Goal: Task Accomplishment & Management: Complete application form

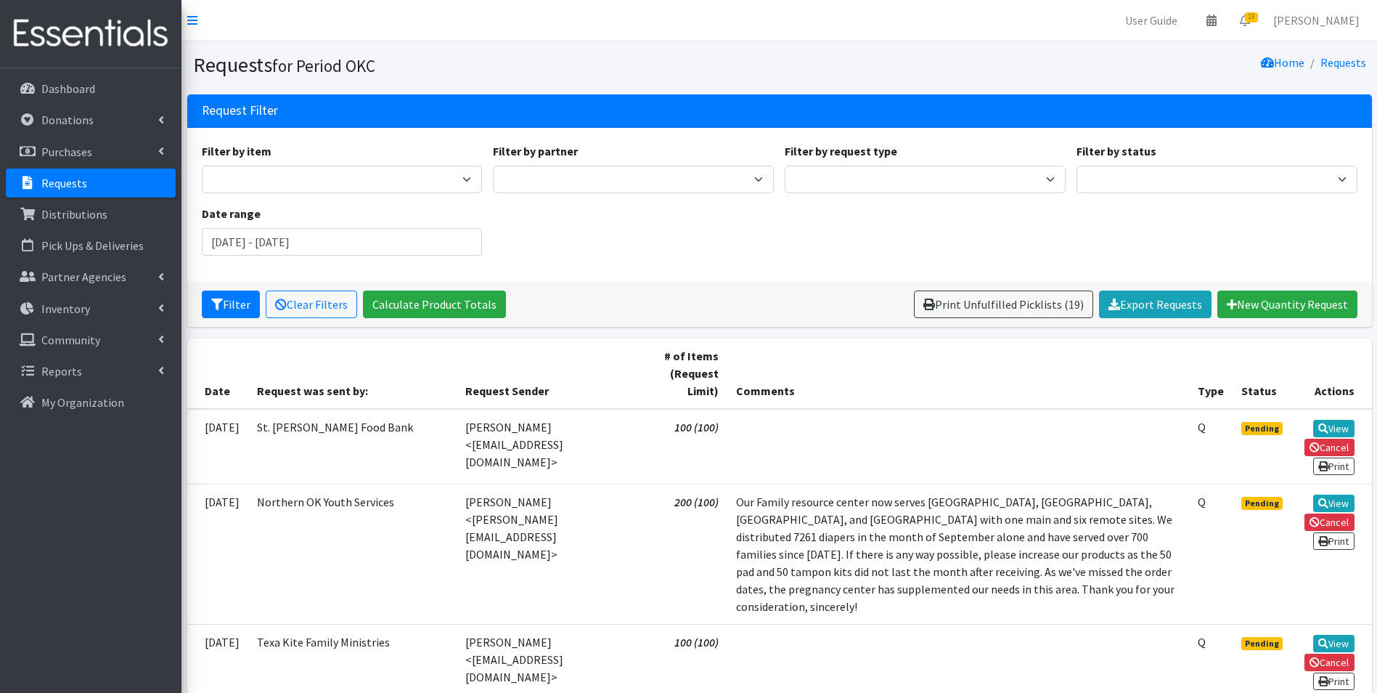
scroll to position [1162, 0]
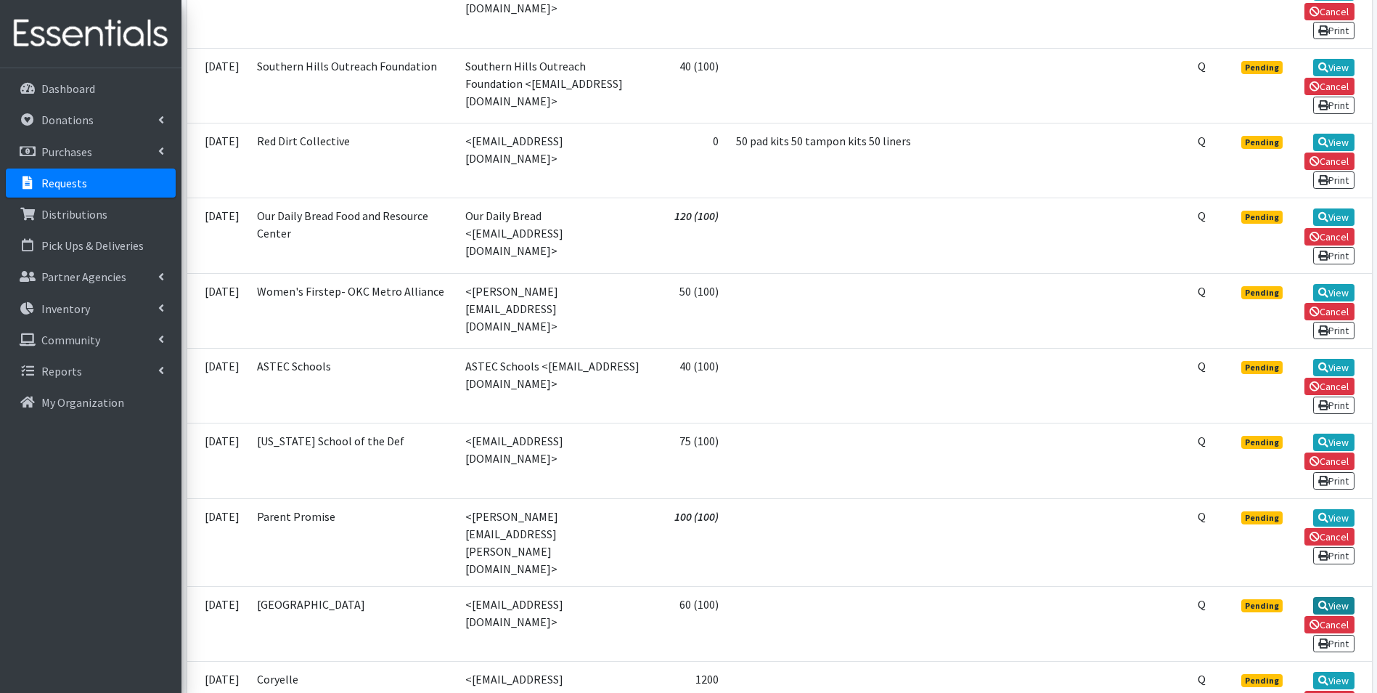
click at [1317, 597] on link "View" at bounding box center [1333, 605] width 41 height 17
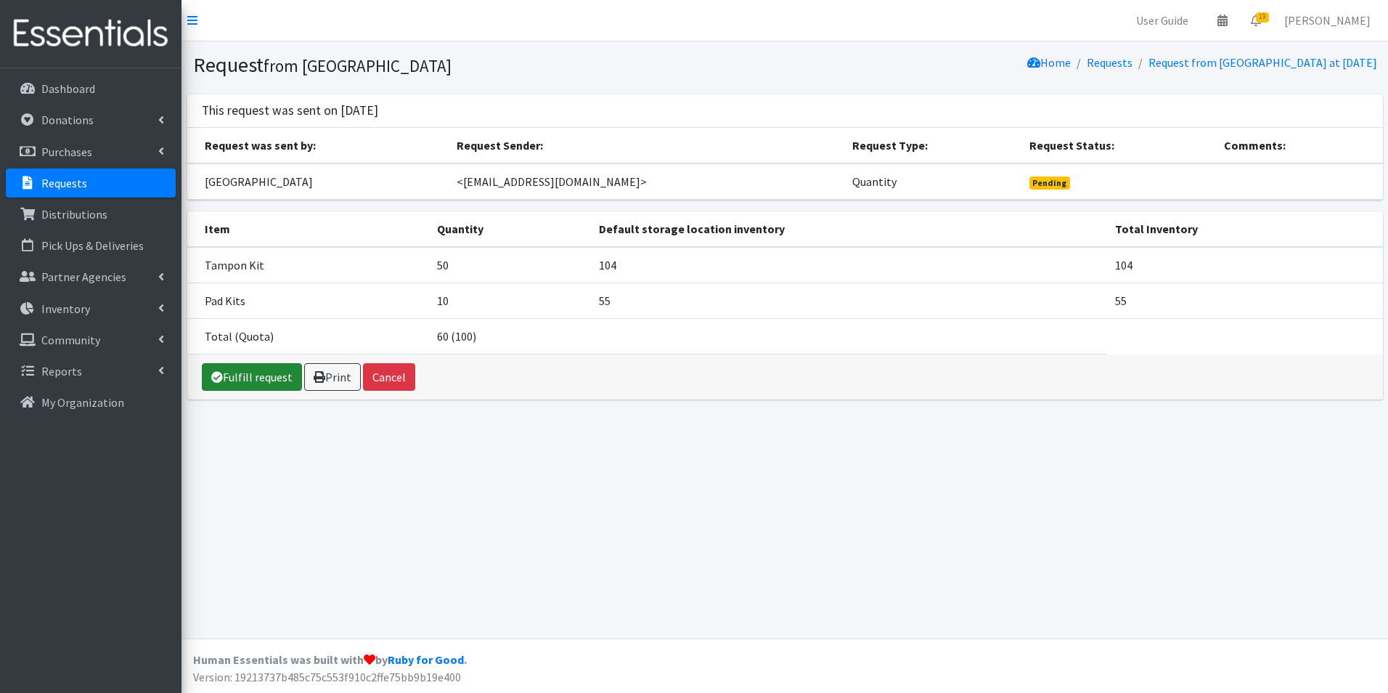
click at [266, 375] on link "Fulfill request" at bounding box center [252, 377] width 100 height 28
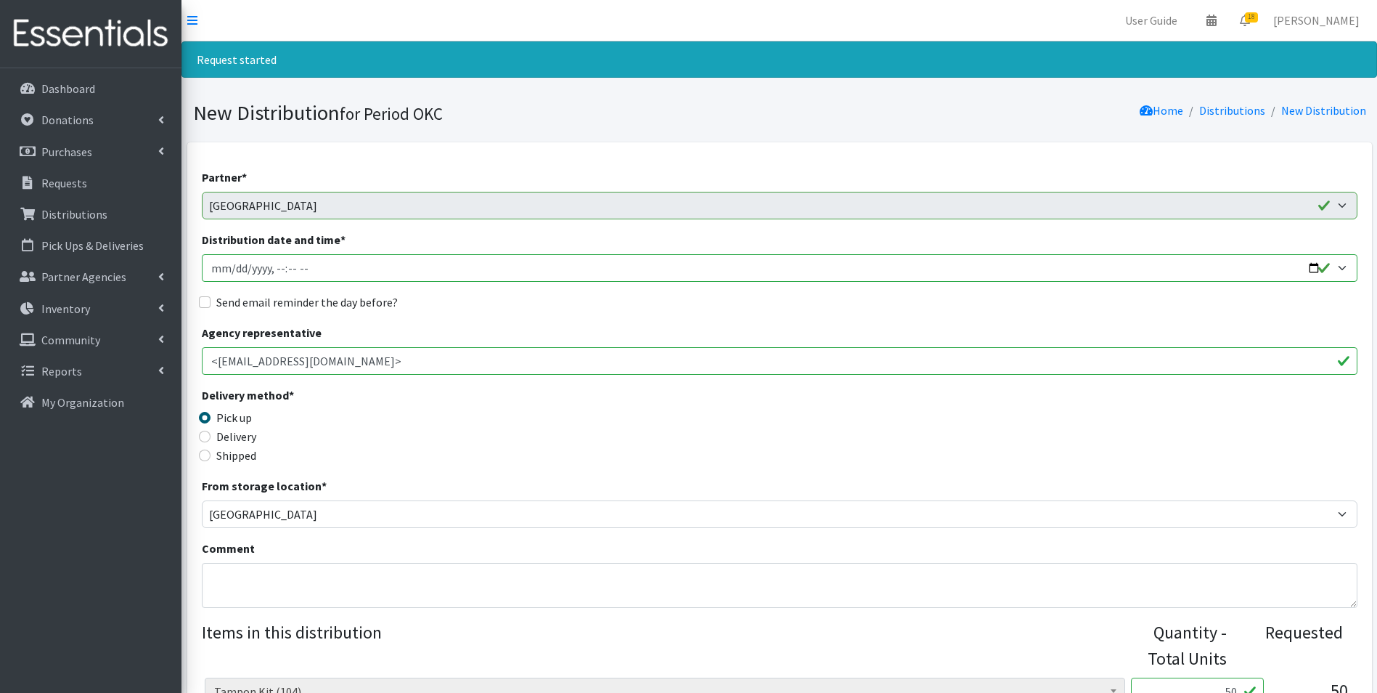
click at [218, 270] on input "Distribution date and time *" at bounding box center [780, 268] width 1156 height 28
type input "[DATE]T23:59"
type input "2025-11-13T15:30"
click at [208, 303] on input "Send email reminder the day before?" at bounding box center [205, 302] width 12 height 12
checkbox input "true"
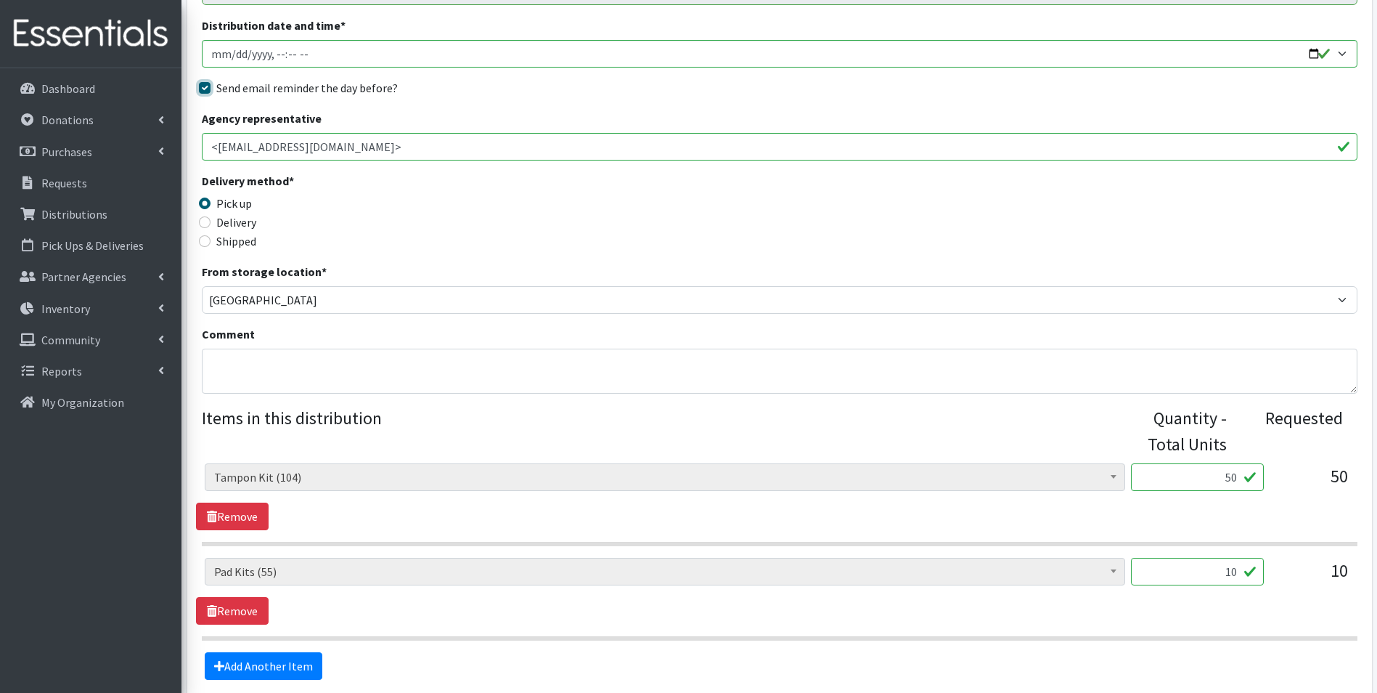
scroll to position [350, 0]
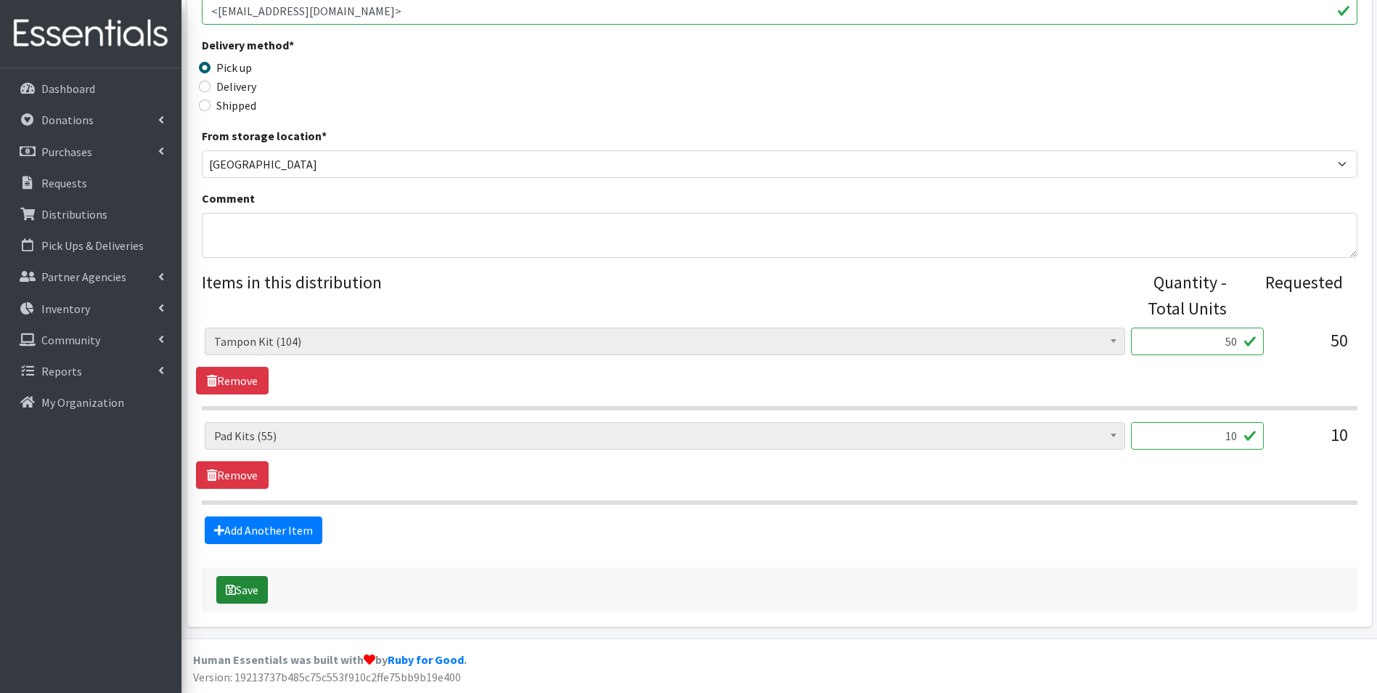
click at [233, 590] on icon "submit" at bounding box center [231, 590] width 10 height 12
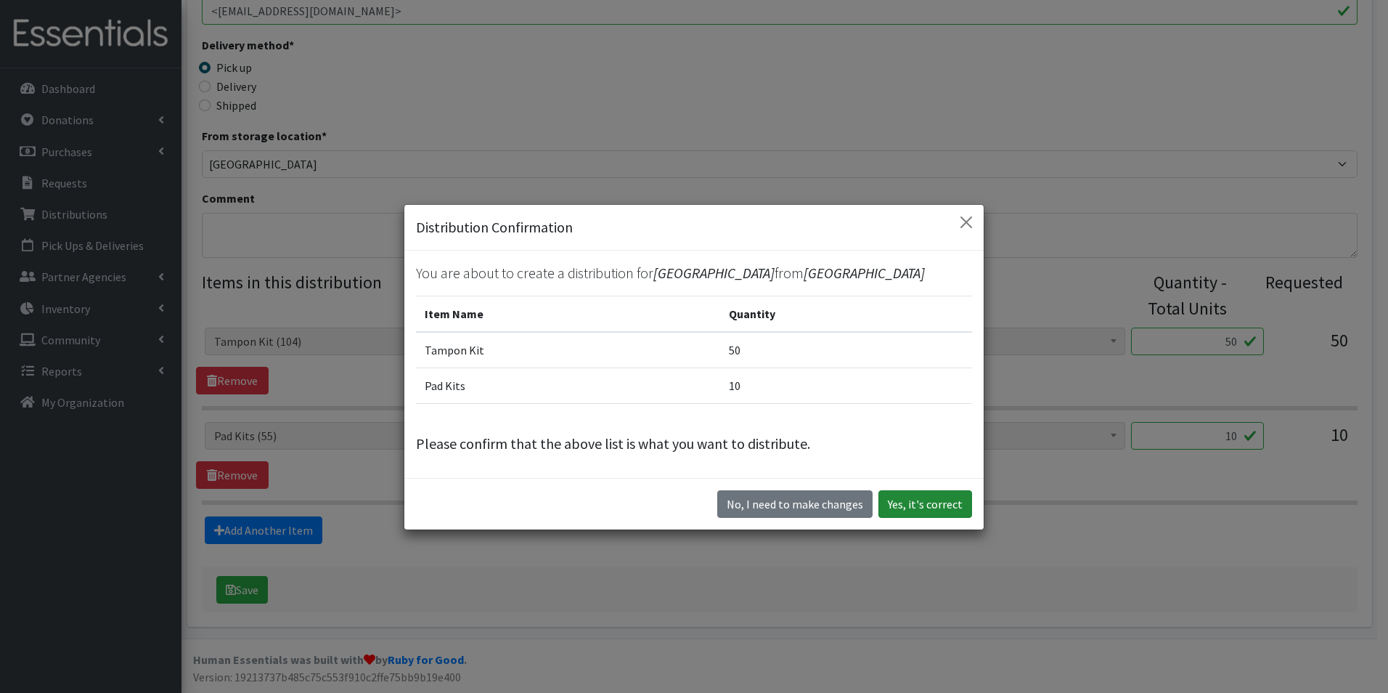
click at [914, 503] on button "Yes, it's correct" at bounding box center [925, 504] width 94 height 28
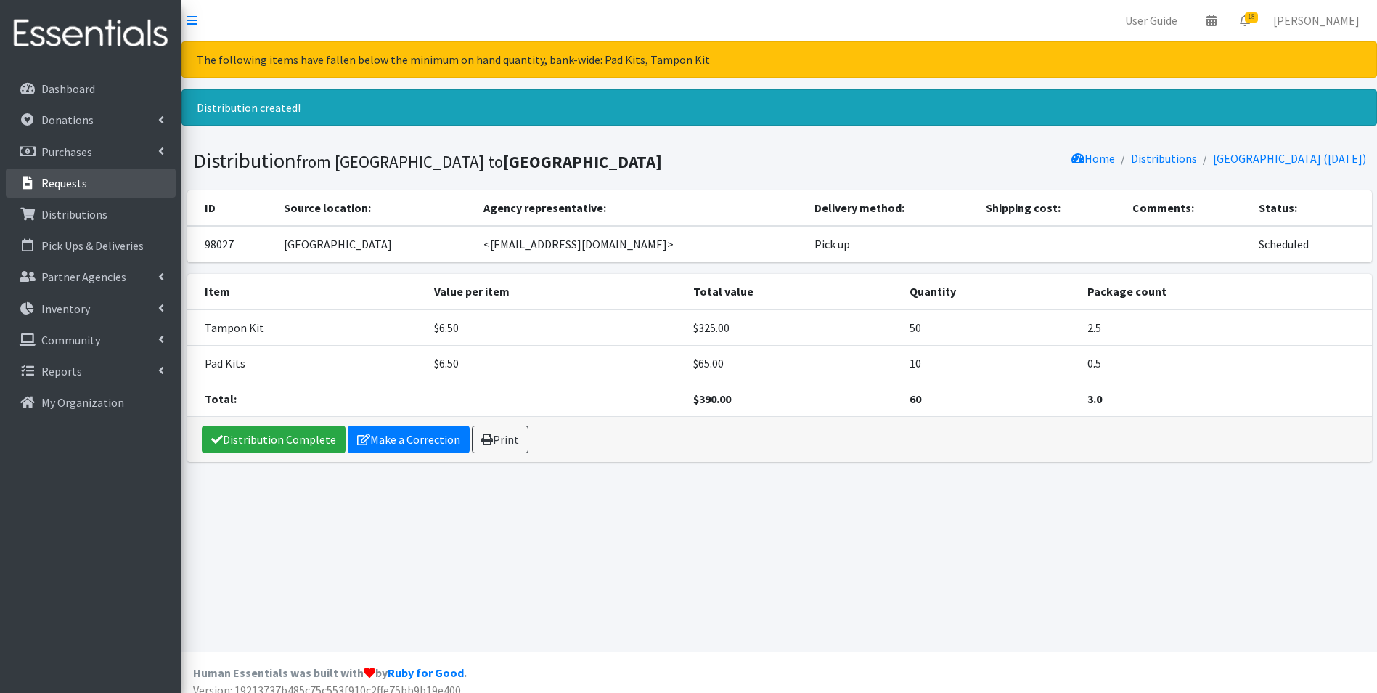
click at [75, 179] on p "Requests" at bounding box center [64, 183] width 46 height 15
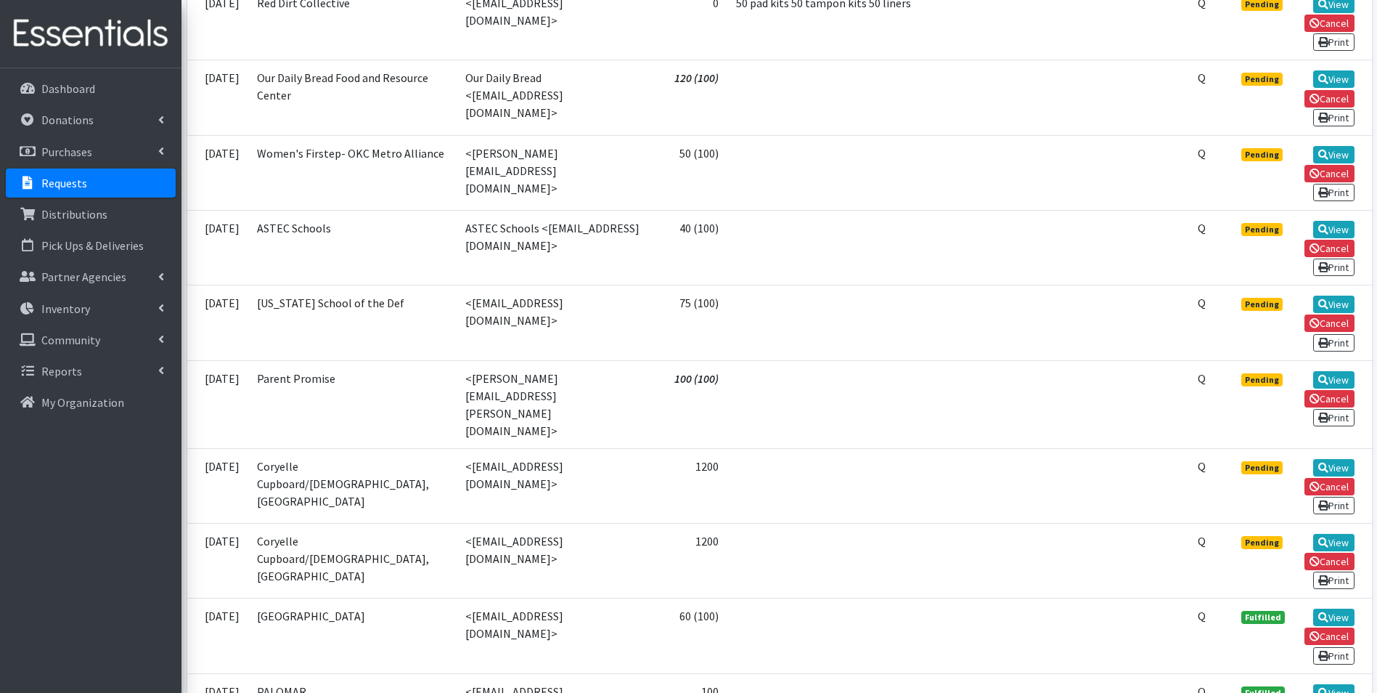
scroll to position [1162, 0]
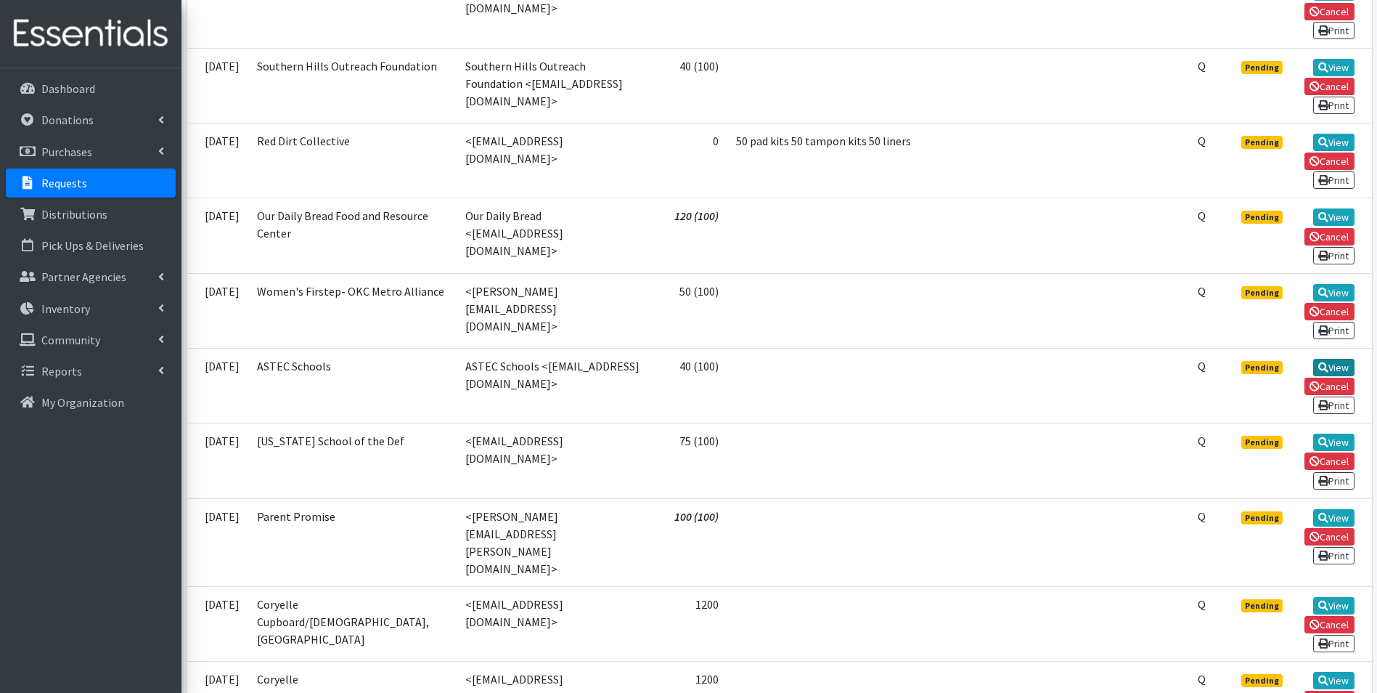
click at [1339, 359] on link "View" at bounding box center [1333, 367] width 41 height 17
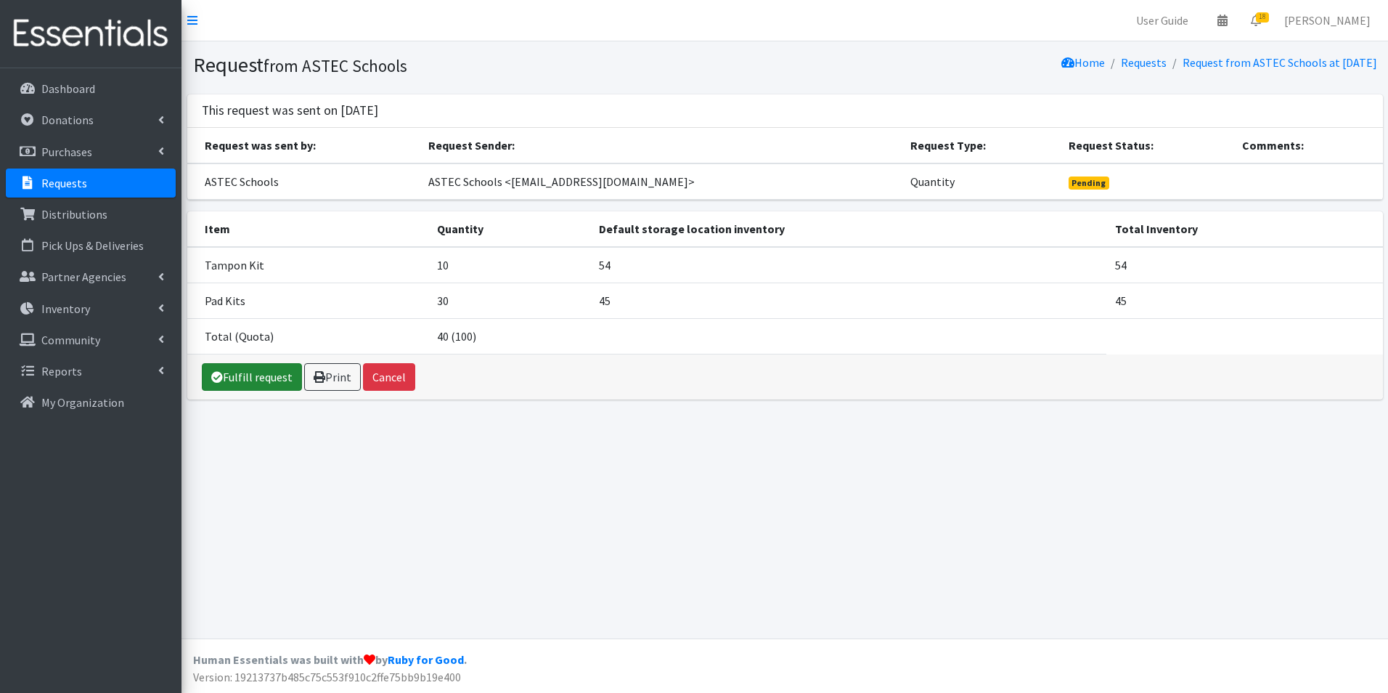
click at [258, 383] on link "Fulfill request" at bounding box center [252, 377] width 100 height 28
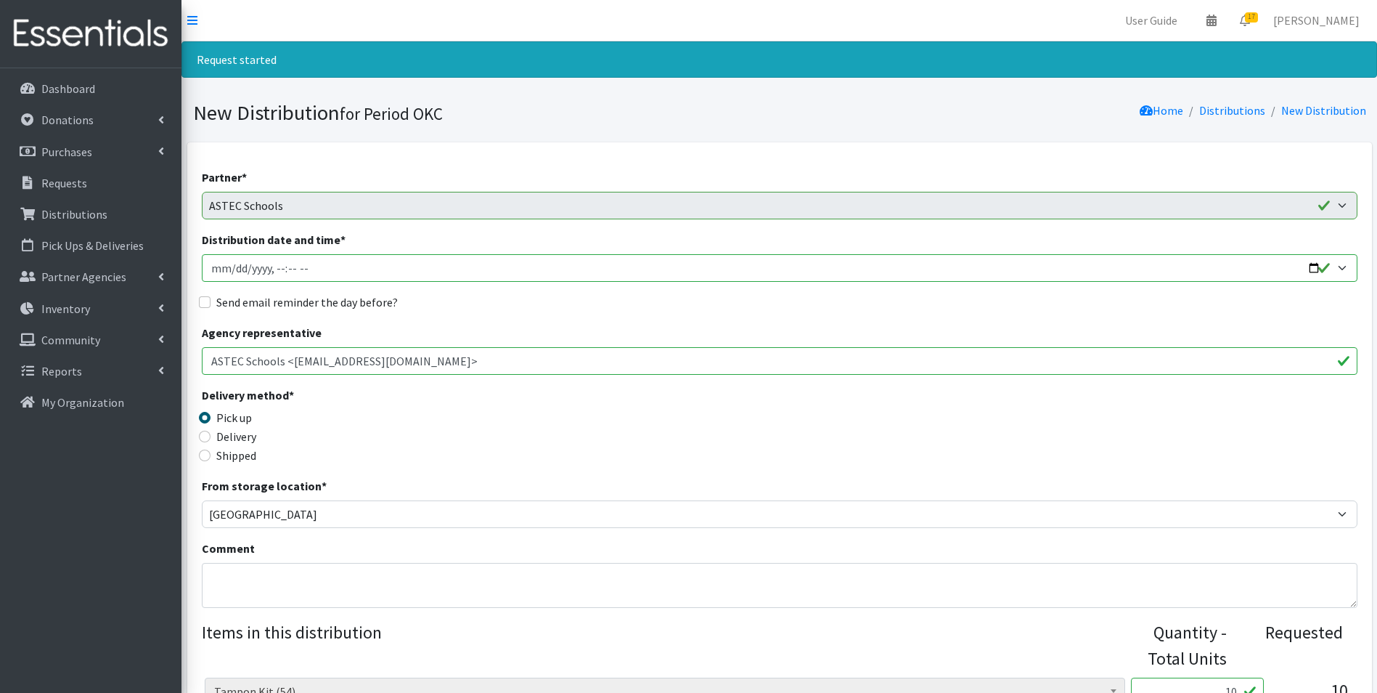
click at [213, 277] on input "Distribution date and time *" at bounding box center [780, 268] width 1156 height 28
type input "[DATE]T23:59"
type input "[DATE]T15:30"
click at [208, 308] on input "Send email reminder the day before?" at bounding box center [205, 302] width 12 height 12
checkbox input "true"
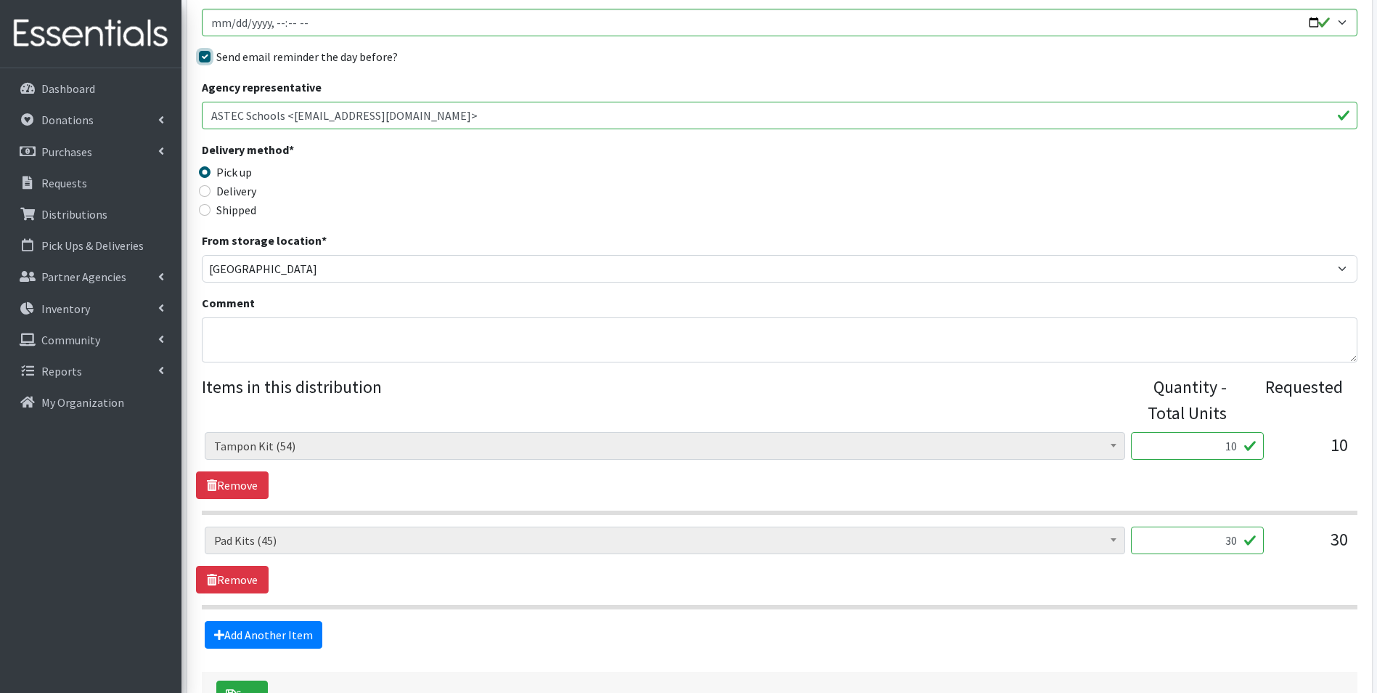
scroll to position [350, 0]
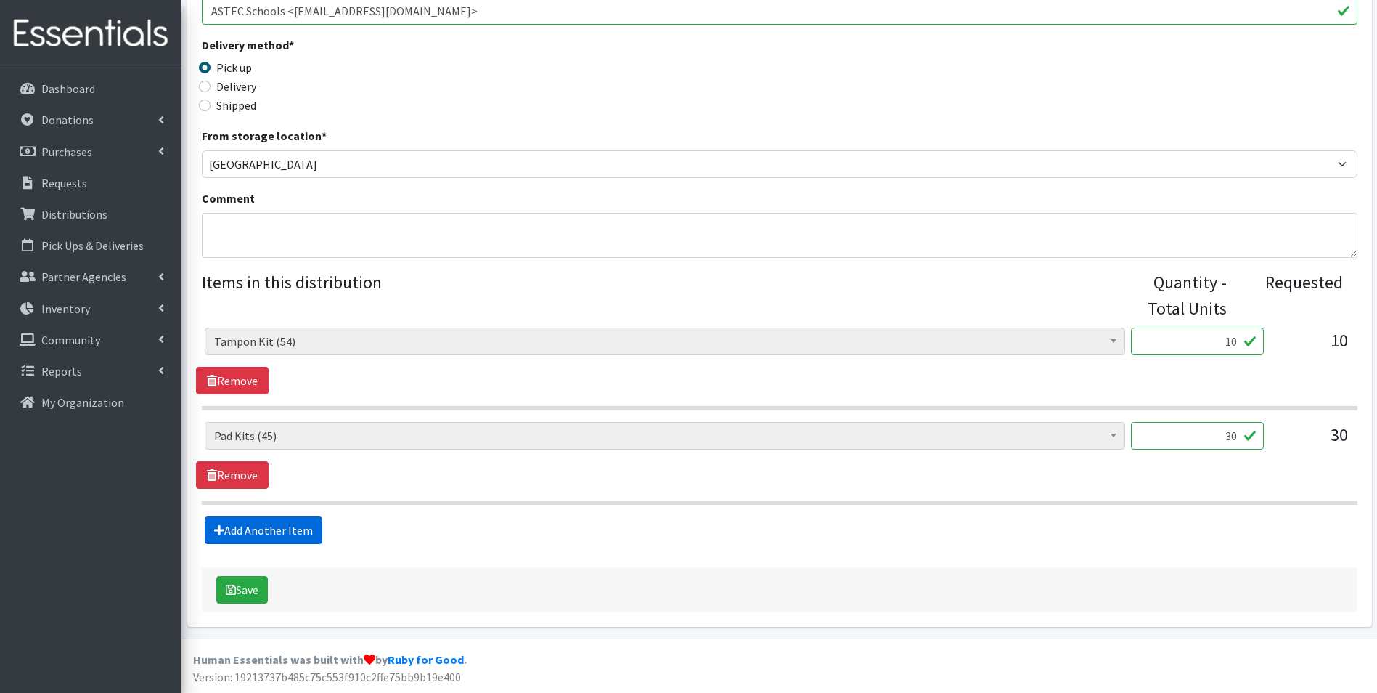
click at [245, 538] on link "Add Another Item" at bounding box center [264, 530] width 118 height 28
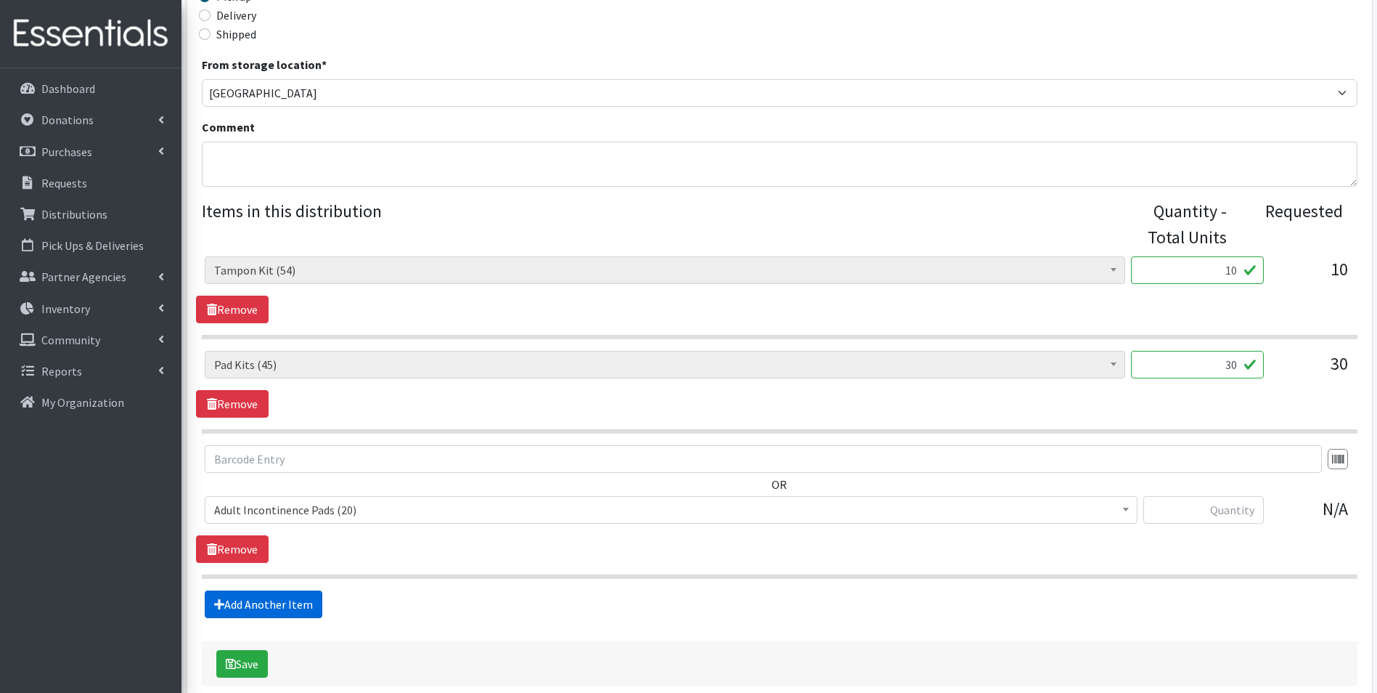
scroll to position [495, 0]
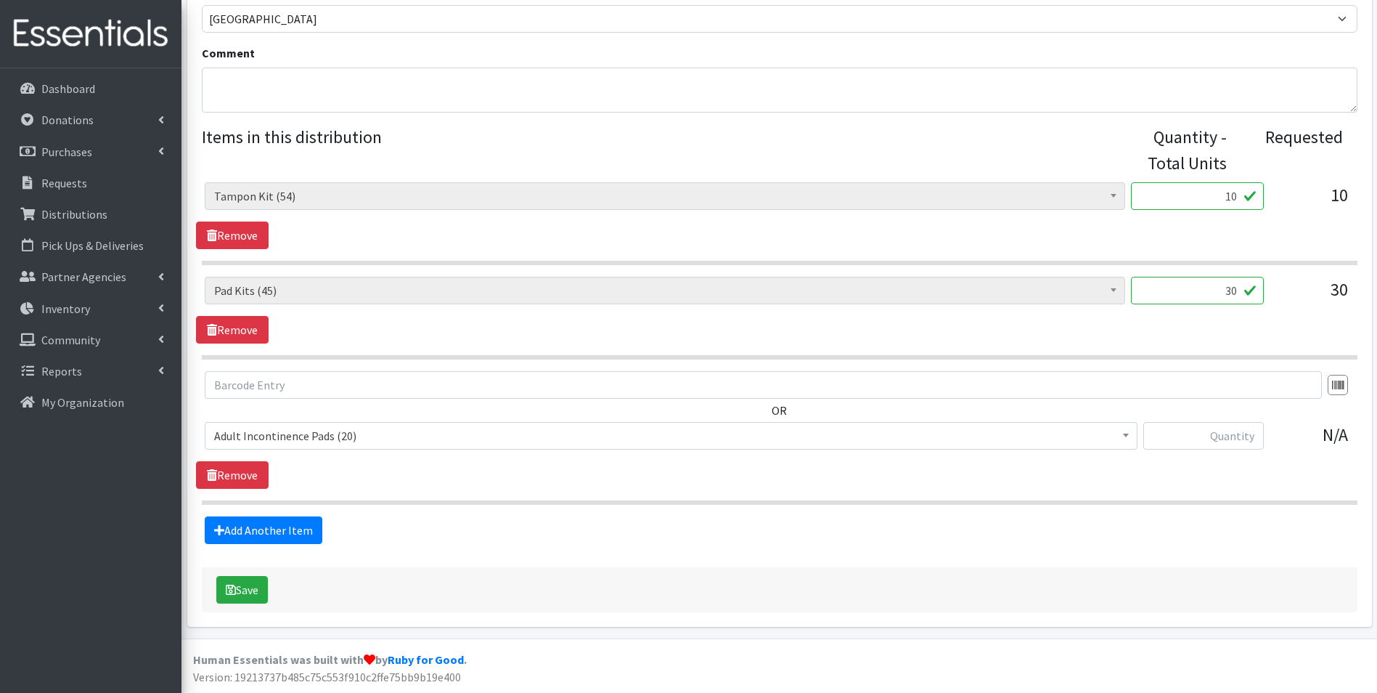
click at [312, 442] on span "Adult Incontinence Pads (20)" at bounding box center [671, 435] width 914 height 20
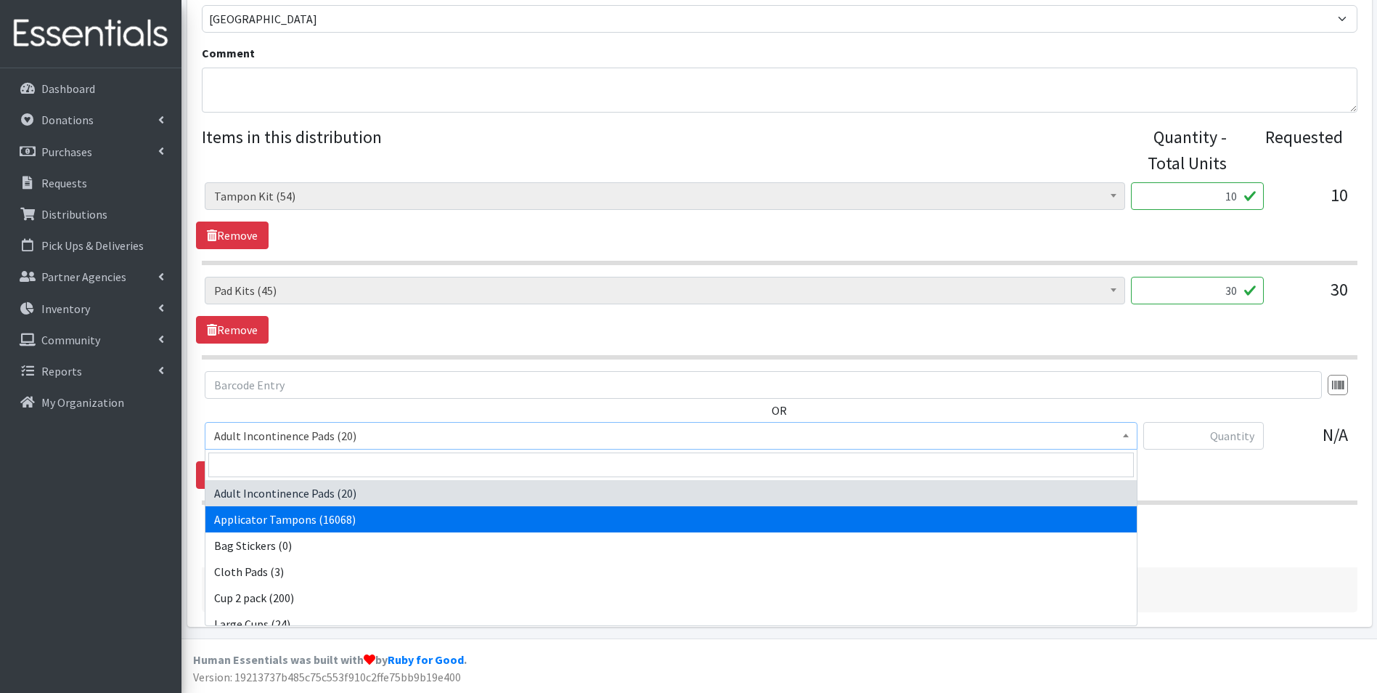
select select "12239"
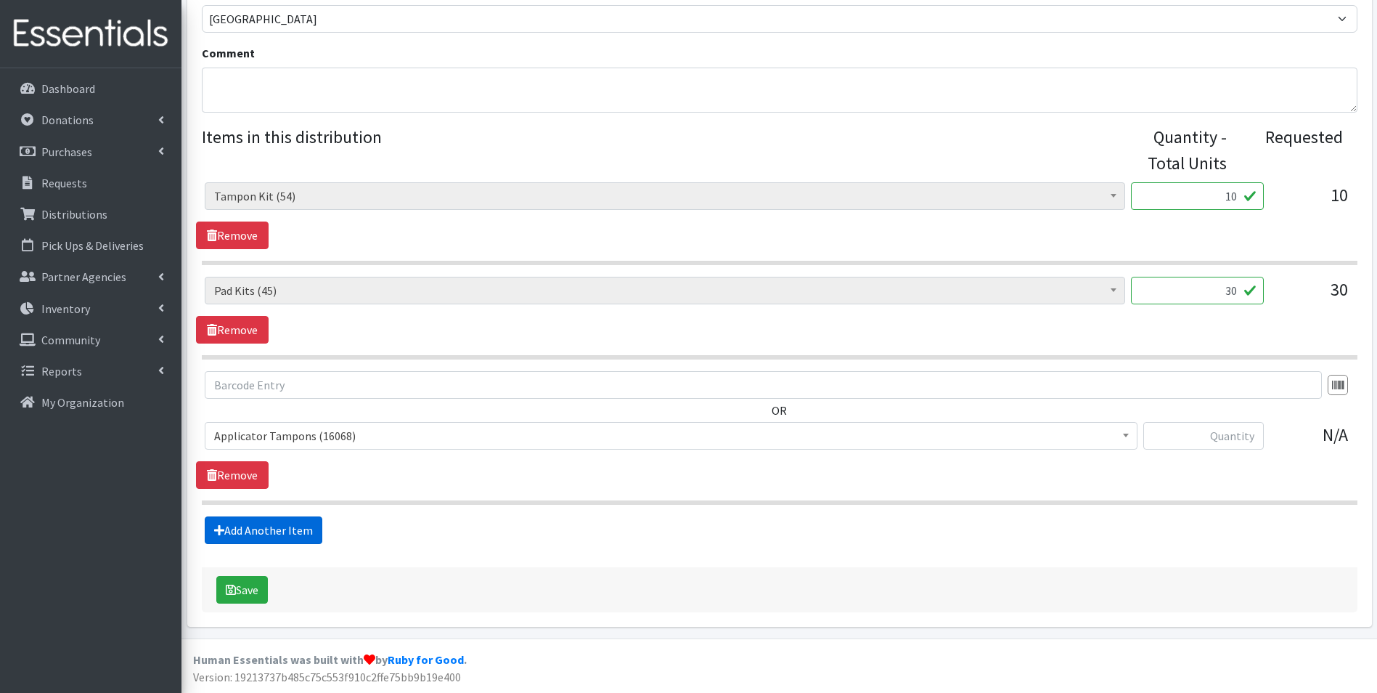
click at [260, 539] on link "Add Another Item" at bounding box center [264, 530] width 118 height 28
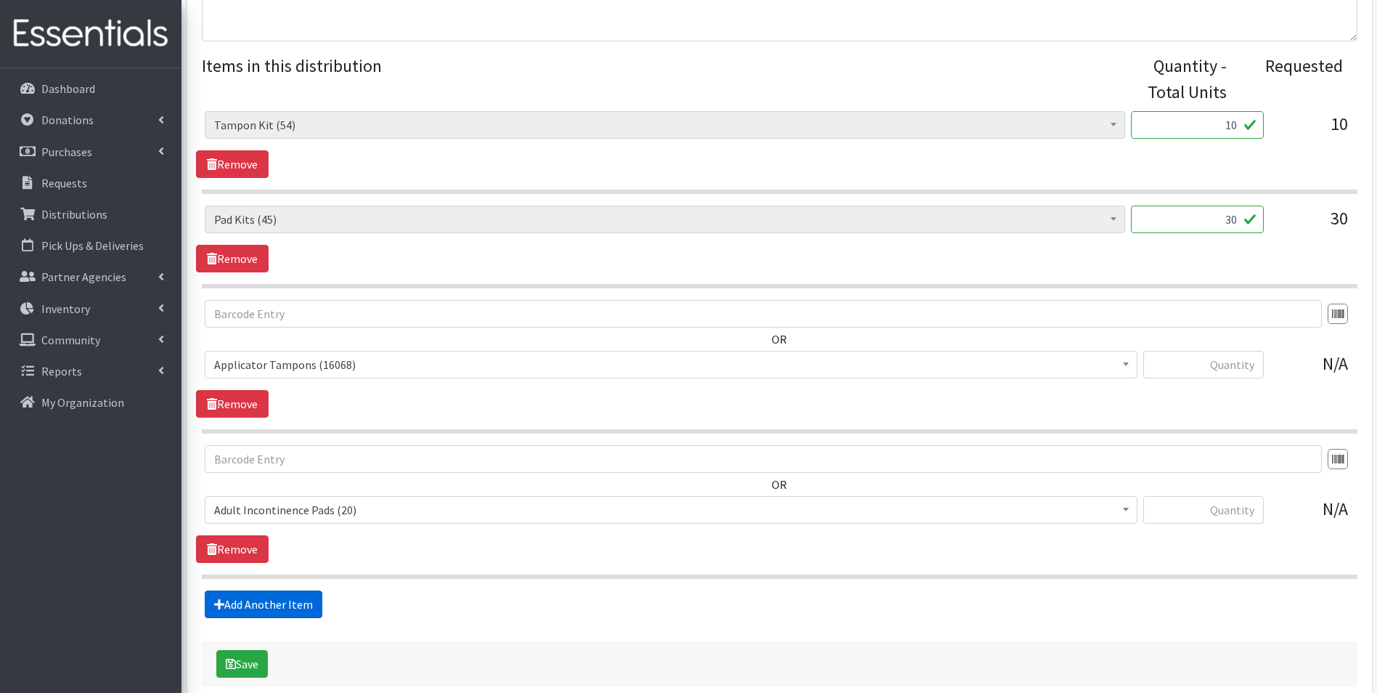
scroll to position [640, 0]
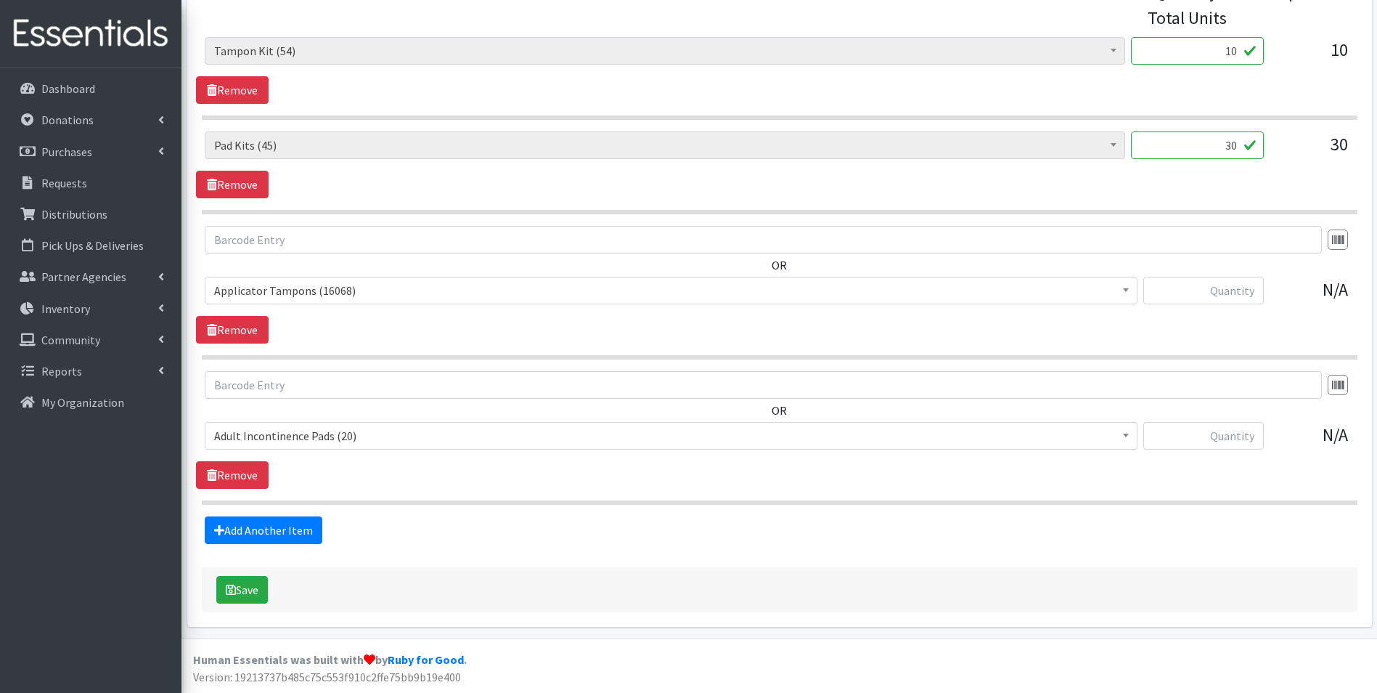
click at [355, 440] on span "Adult Incontinence Pads (20)" at bounding box center [671, 435] width 914 height 20
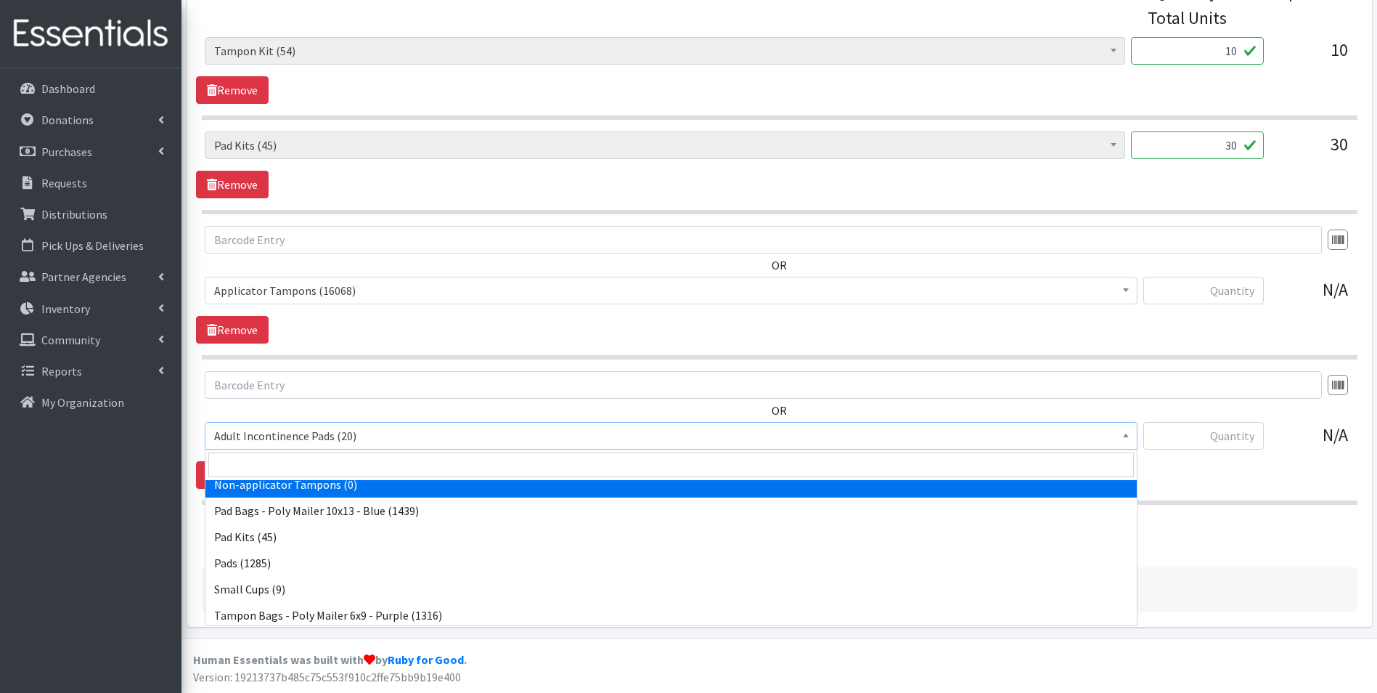
scroll to position [218, 0]
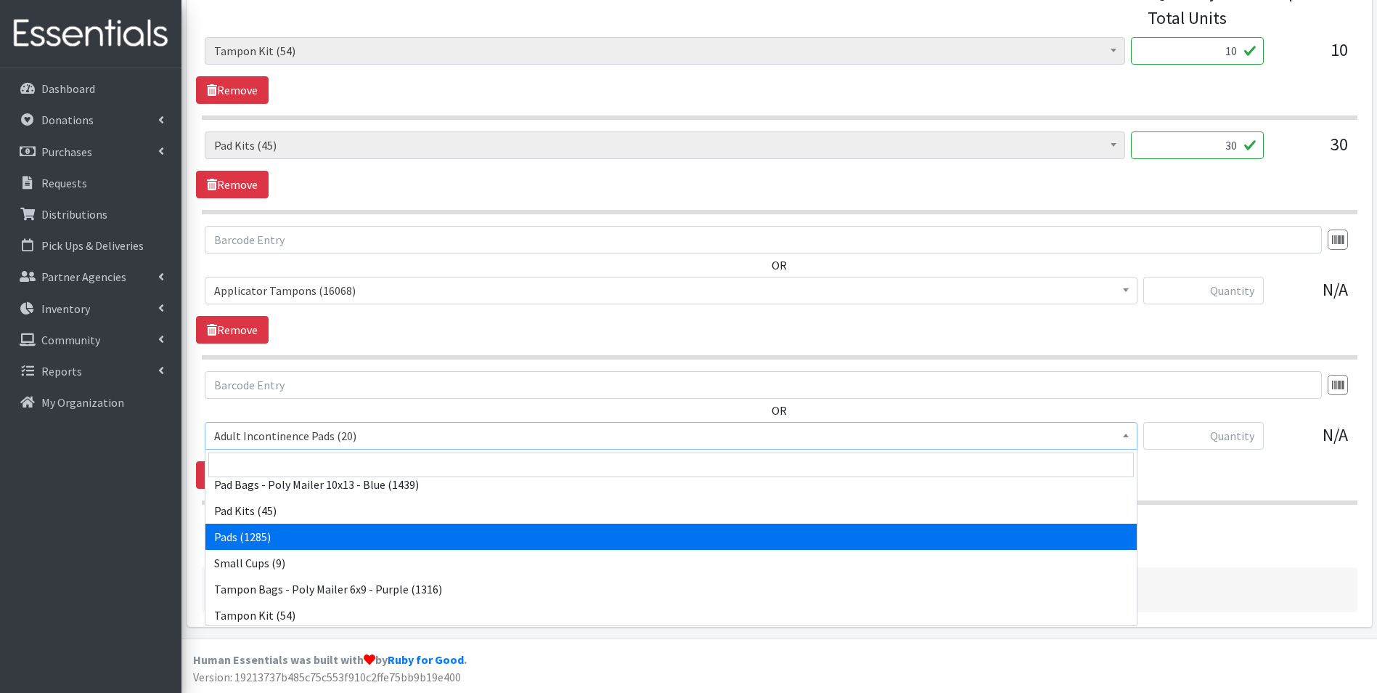
select select "12242"
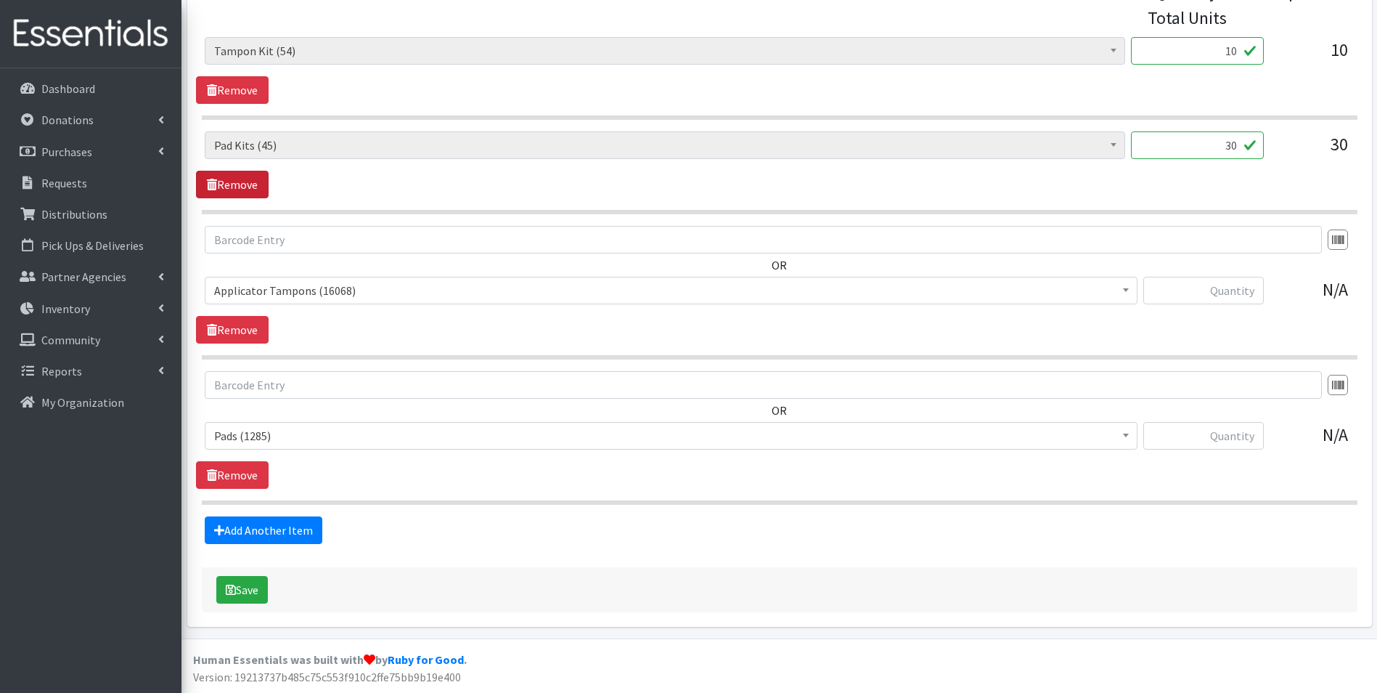
click at [248, 180] on link "Remove" at bounding box center [232, 185] width 73 height 28
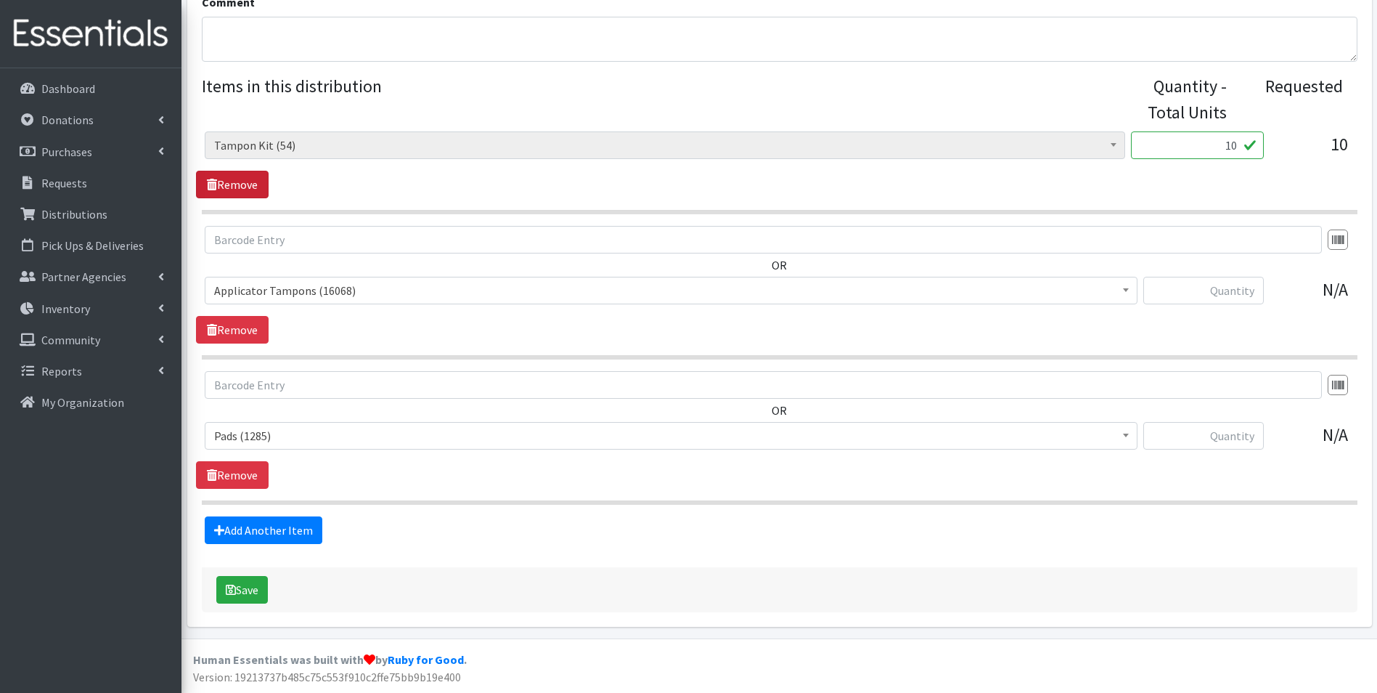
click at [232, 180] on link "Remove" at bounding box center [232, 185] width 73 height 28
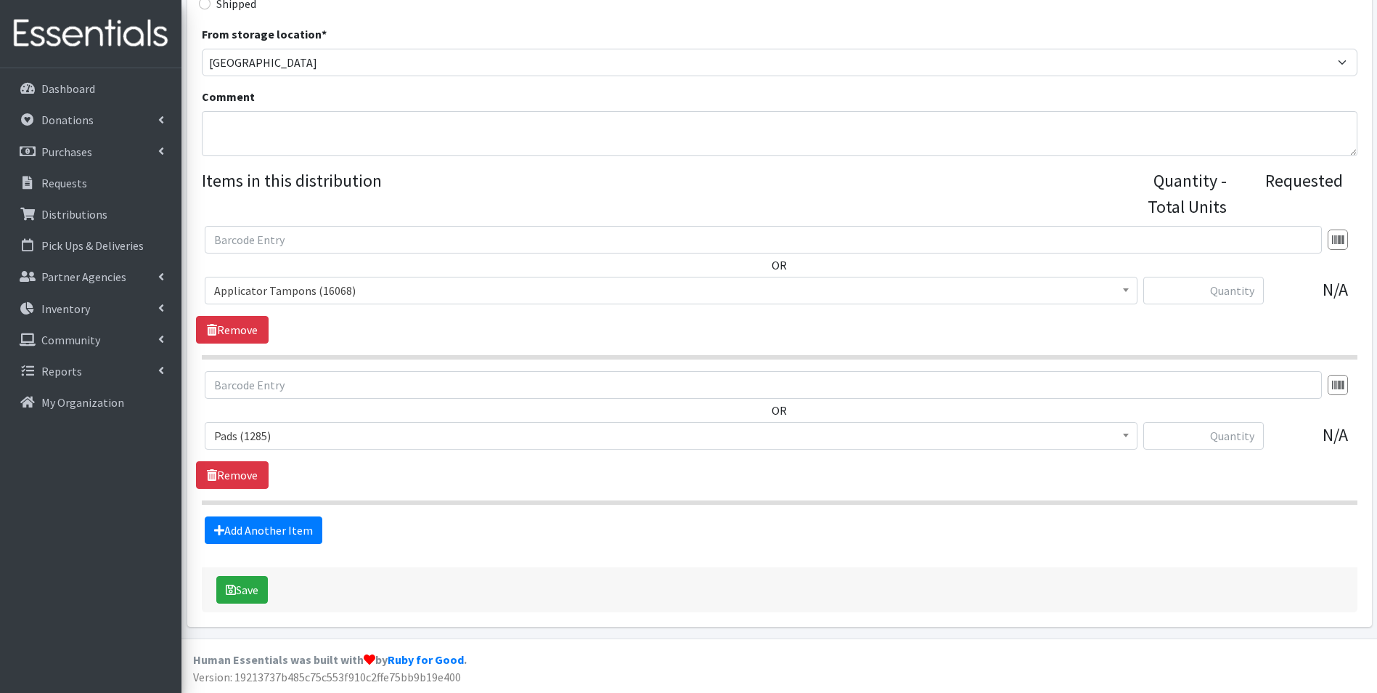
scroll to position [452, 0]
click at [1181, 285] on input "text" at bounding box center [1203, 291] width 121 height 28
type input "460"
click at [1236, 431] on input "text" at bounding box center [1203, 436] width 121 height 28
drag, startPoint x: 1238, startPoint y: 436, endPoint x: 1258, endPoint y: 439, distance: 20.5
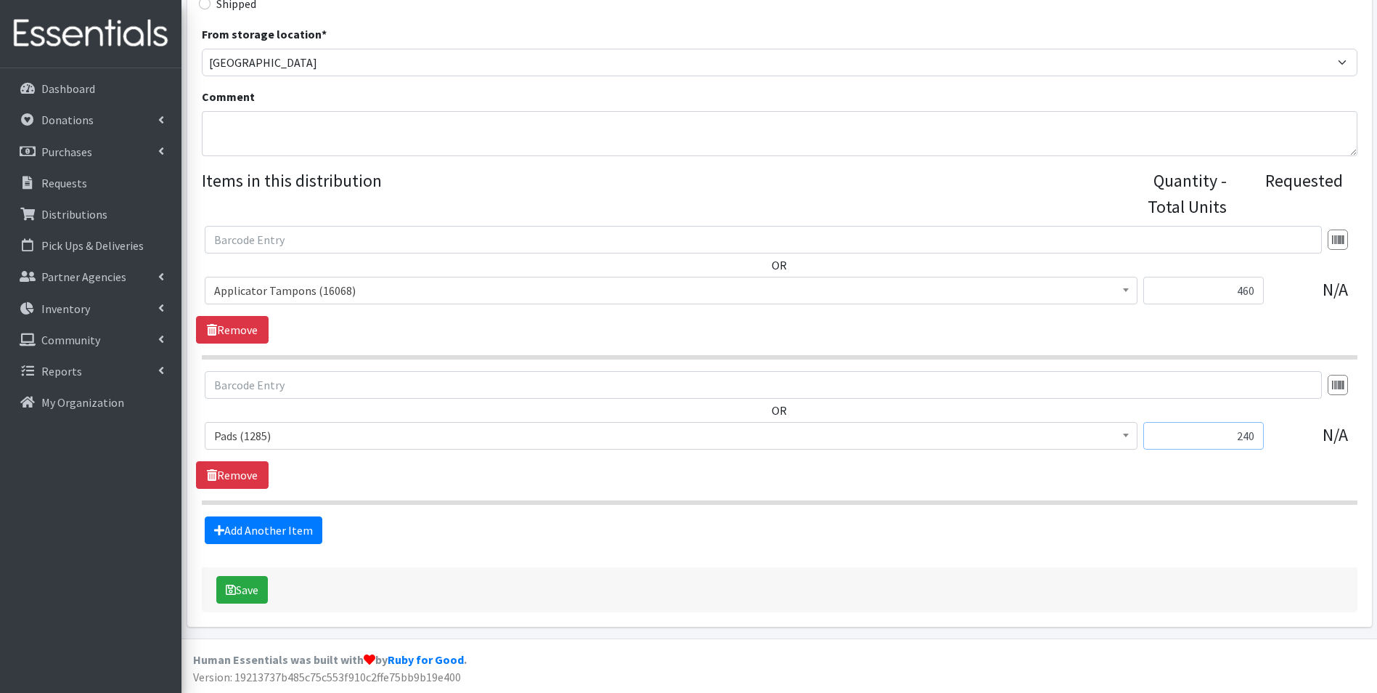
click at [1258, 439] on input "240" at bounding box center [1203, 436] width 121 height 28
type input "320"
click at [1098, 445] on span "Pads (1285)" at bounding box center [671, 435] width 914 height 20
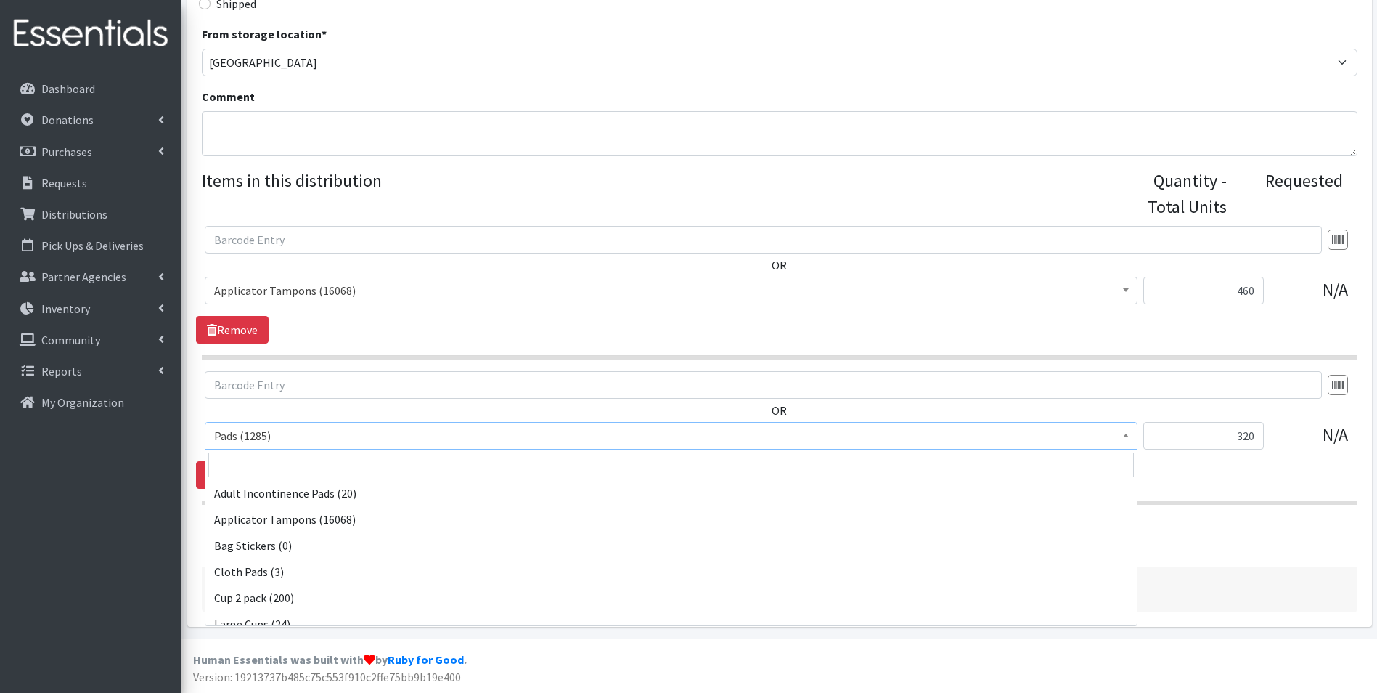
scroll to position [235, 0]
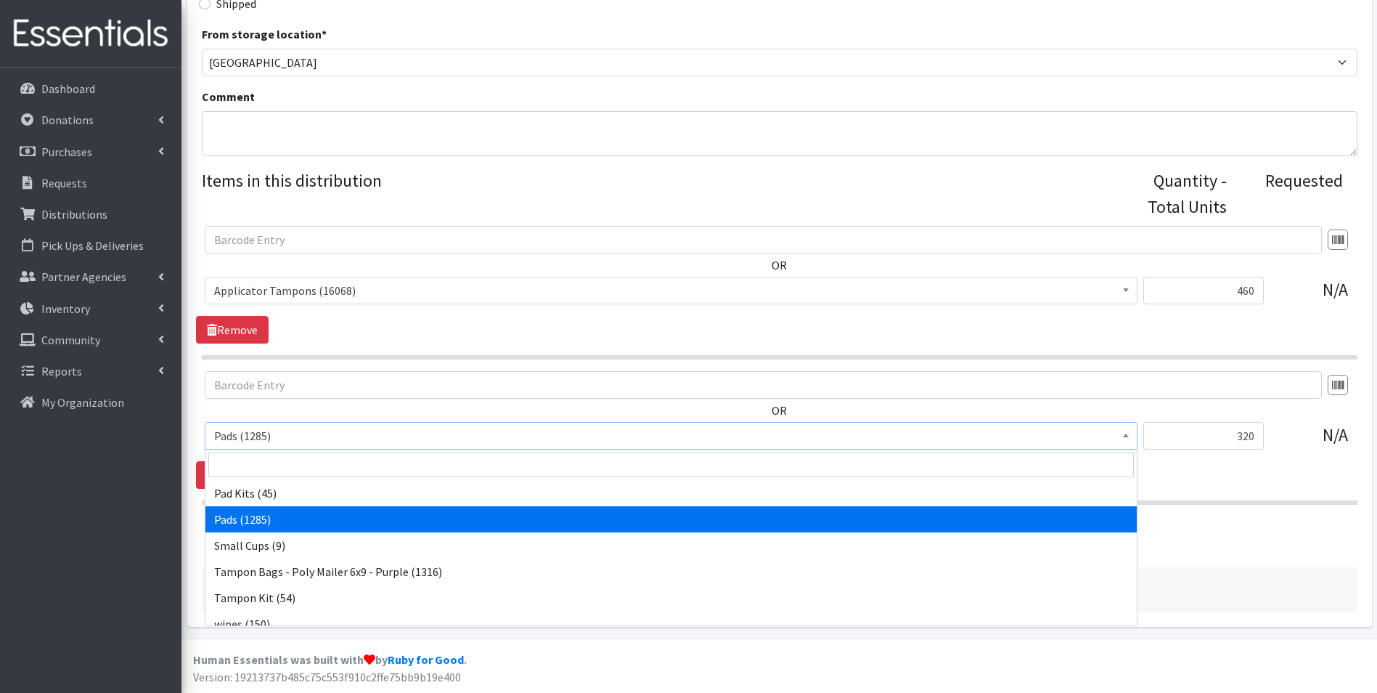
click at [1225, 468] on div "OR Adult Incontinence Pads (20) Applicator Tampons (16068) Bag Stickers (0) Clo…" at bounding box center [779, 430] width 1167 height 118
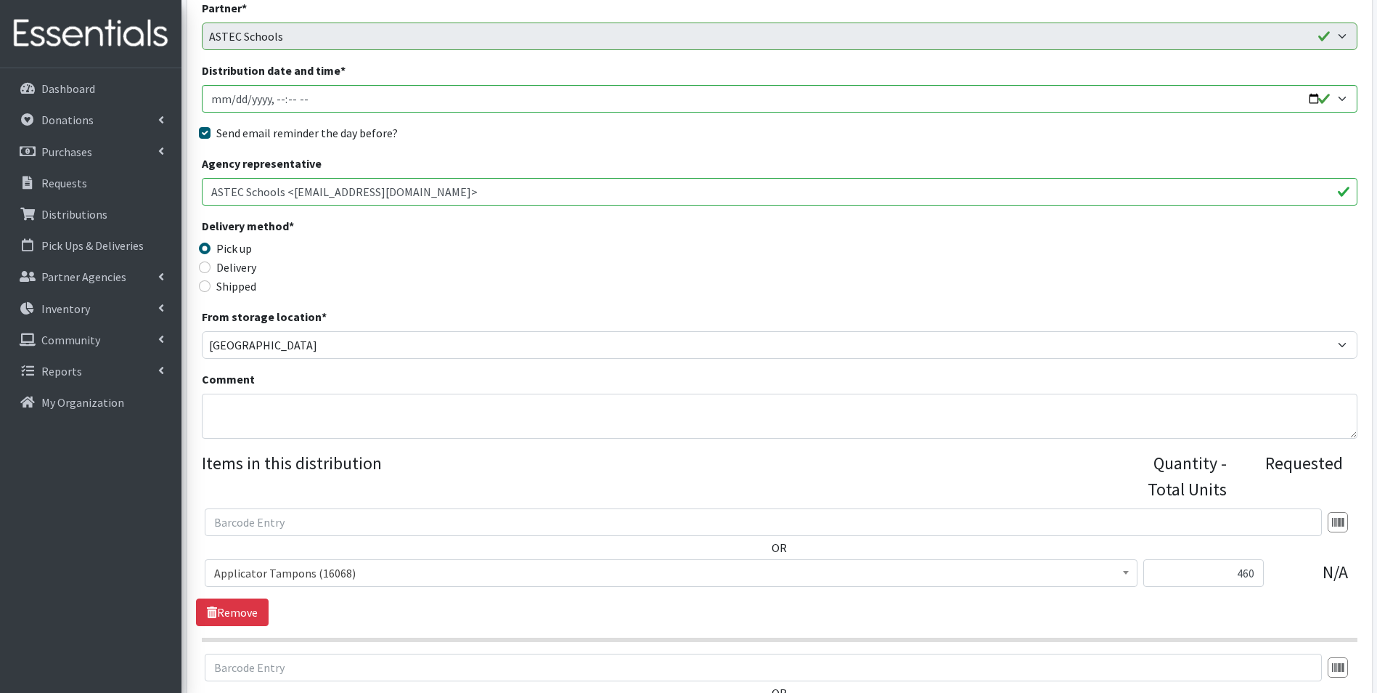
scroll to position [379, 0]
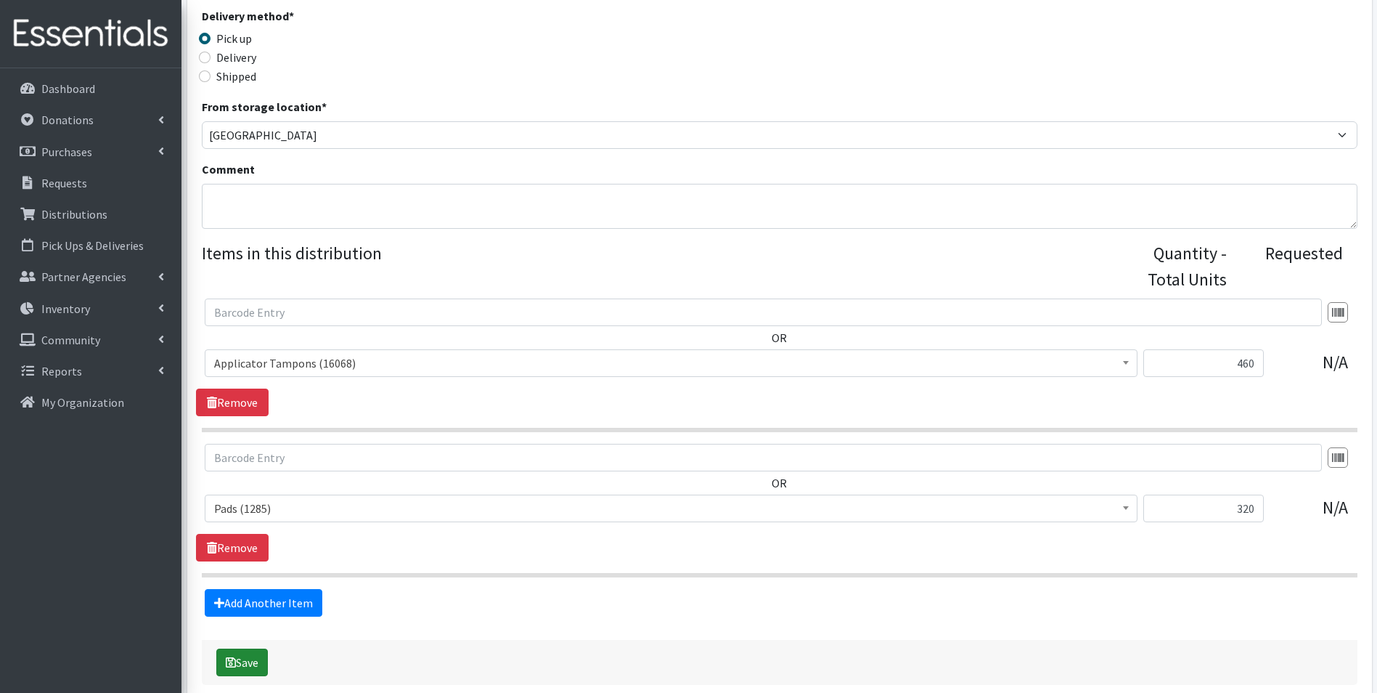
click at [256, 660] on button "Save" at bounding box center [242, 662] width 52 height 28
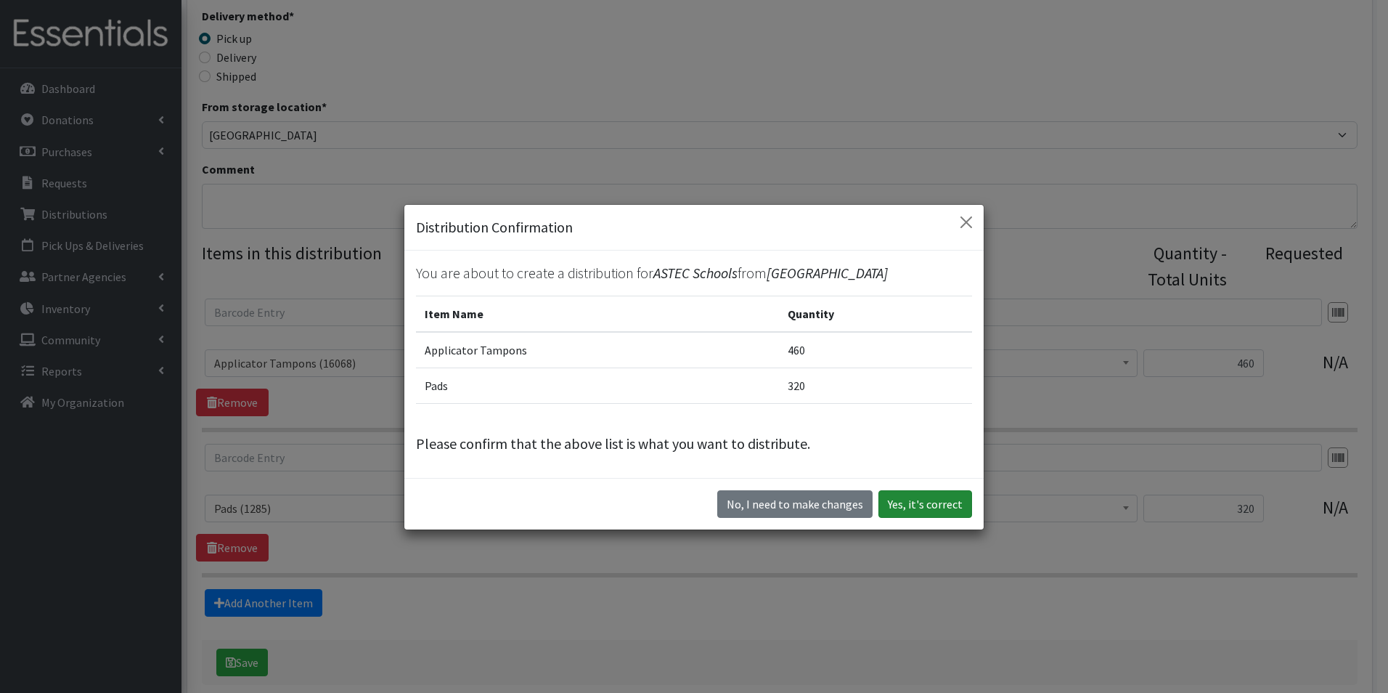
click at [921, 501] on button "Yes, it's correct" at bounding box center [925, 504] width 94 height 28
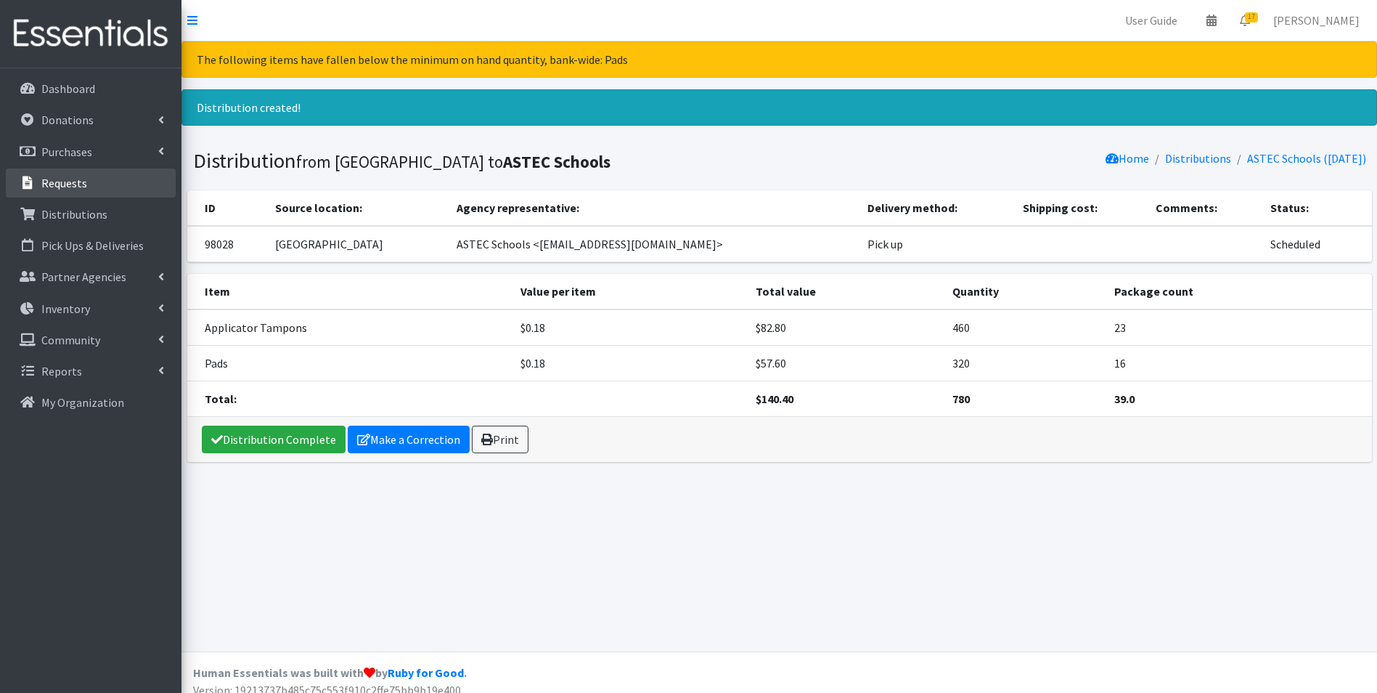
click at [93, 194] on link "Requests" at bounding box center [91, 182] width 170 height 29
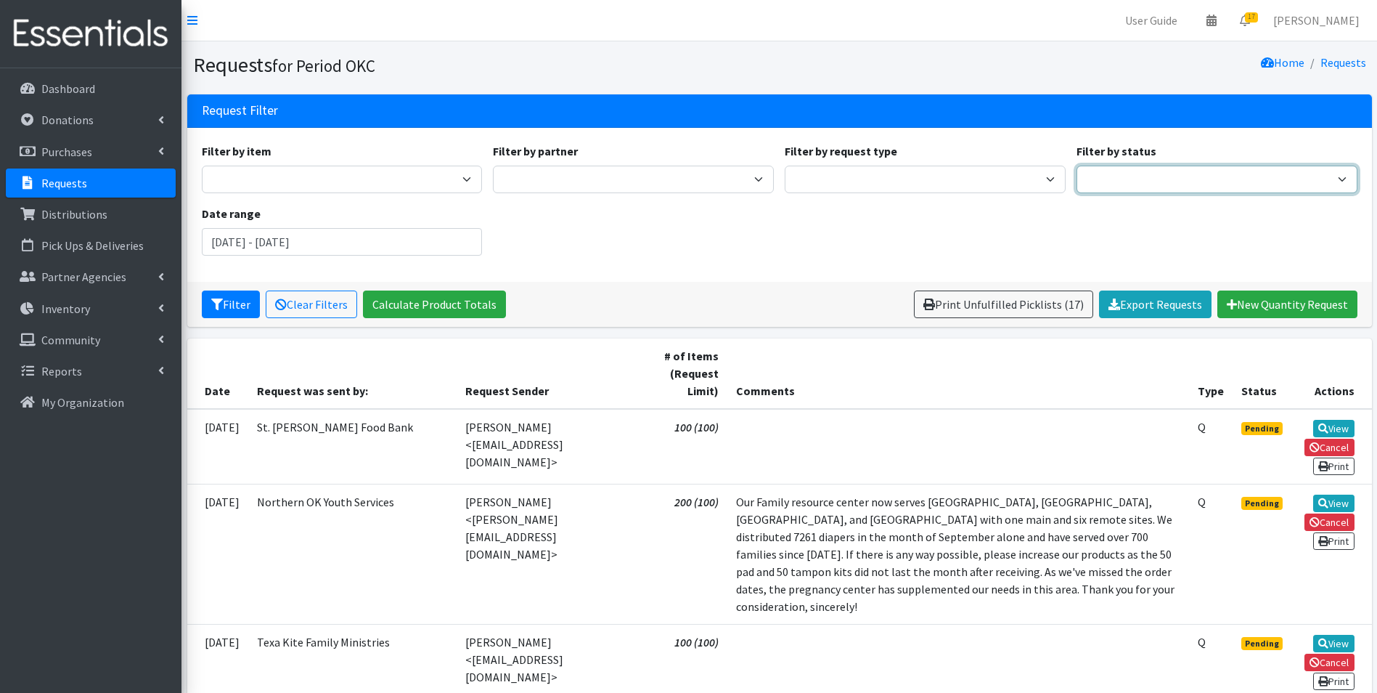
click at [1218, 179] on select "Pending Started Fulfilled Discarded" at bounding box center [1217, 180] width 281 height 28
select select "0"
click at [1077, 166] on select "Pending Started Fulfilled Discarded" at bounding box center [1217, 180] width 281 height 28
click at [231, 313] on button "Filter" at bounding box center [231, 304] width 58 height 28
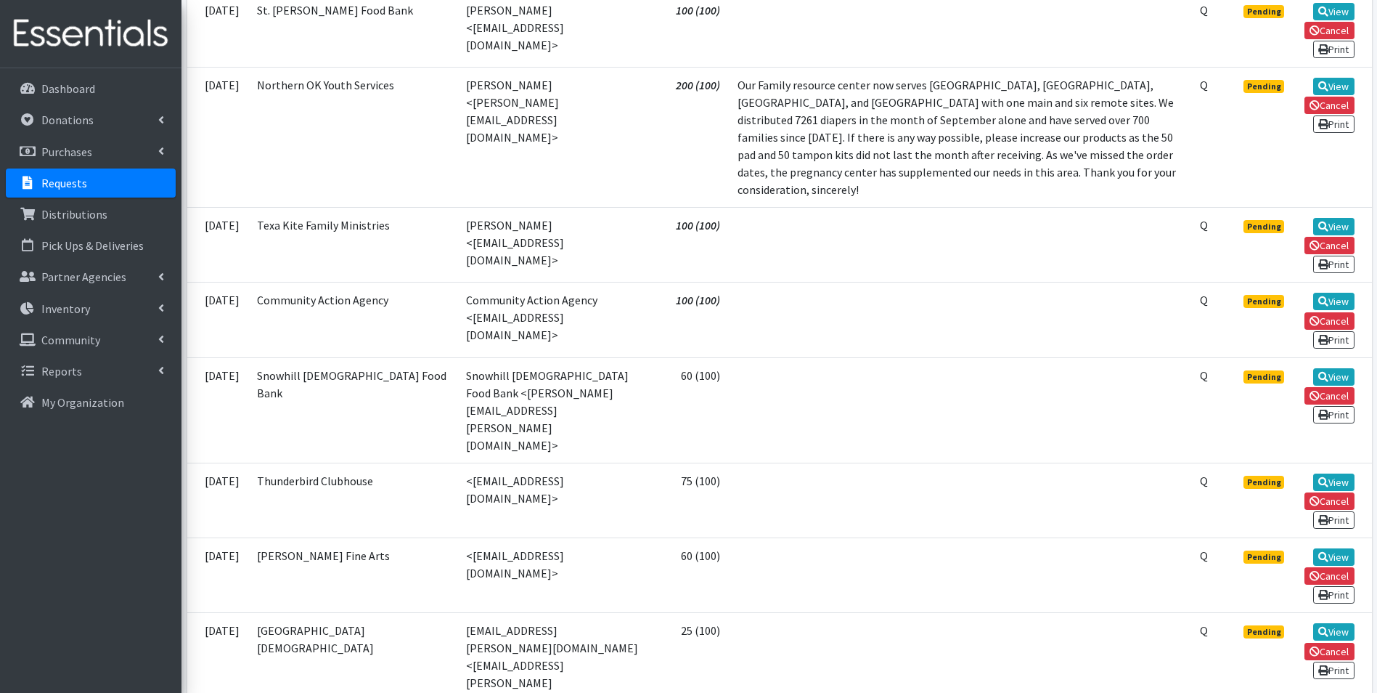
scroll to position [423, 0]
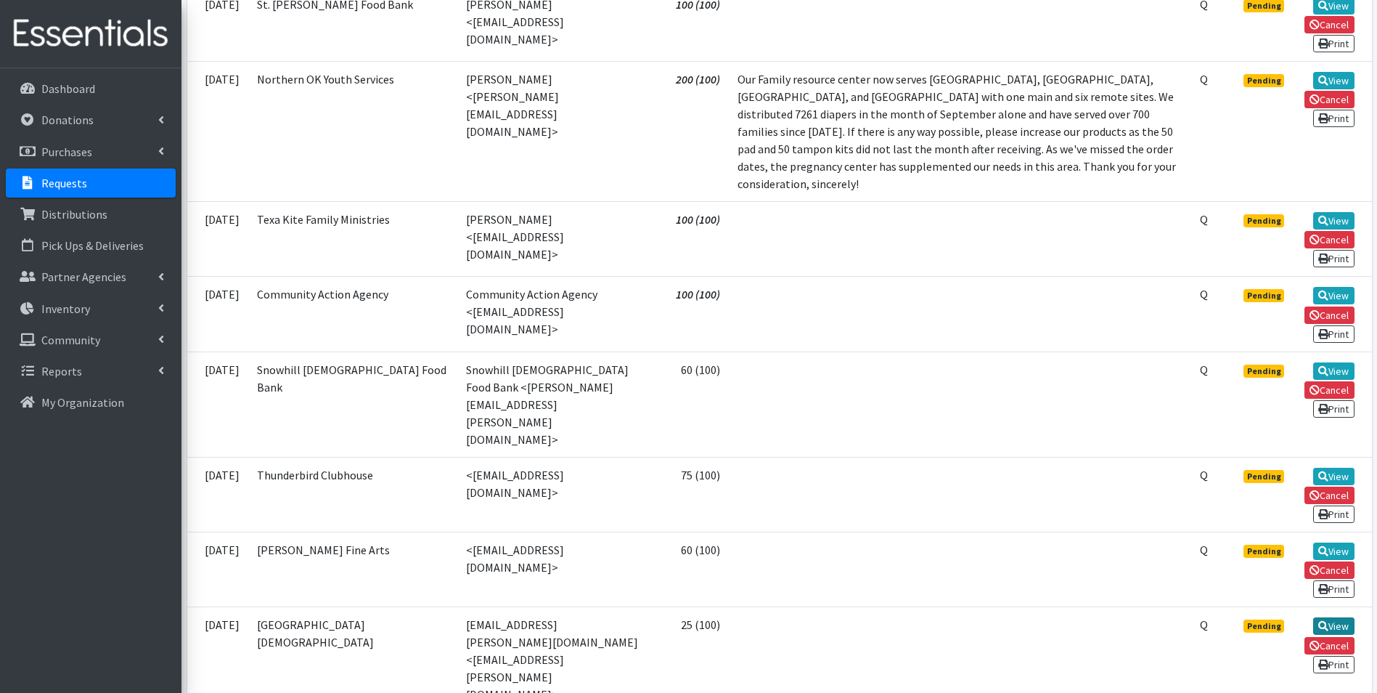
click at [1325, 621] on icon at bounding box center [1323, 626] width 10 height 10
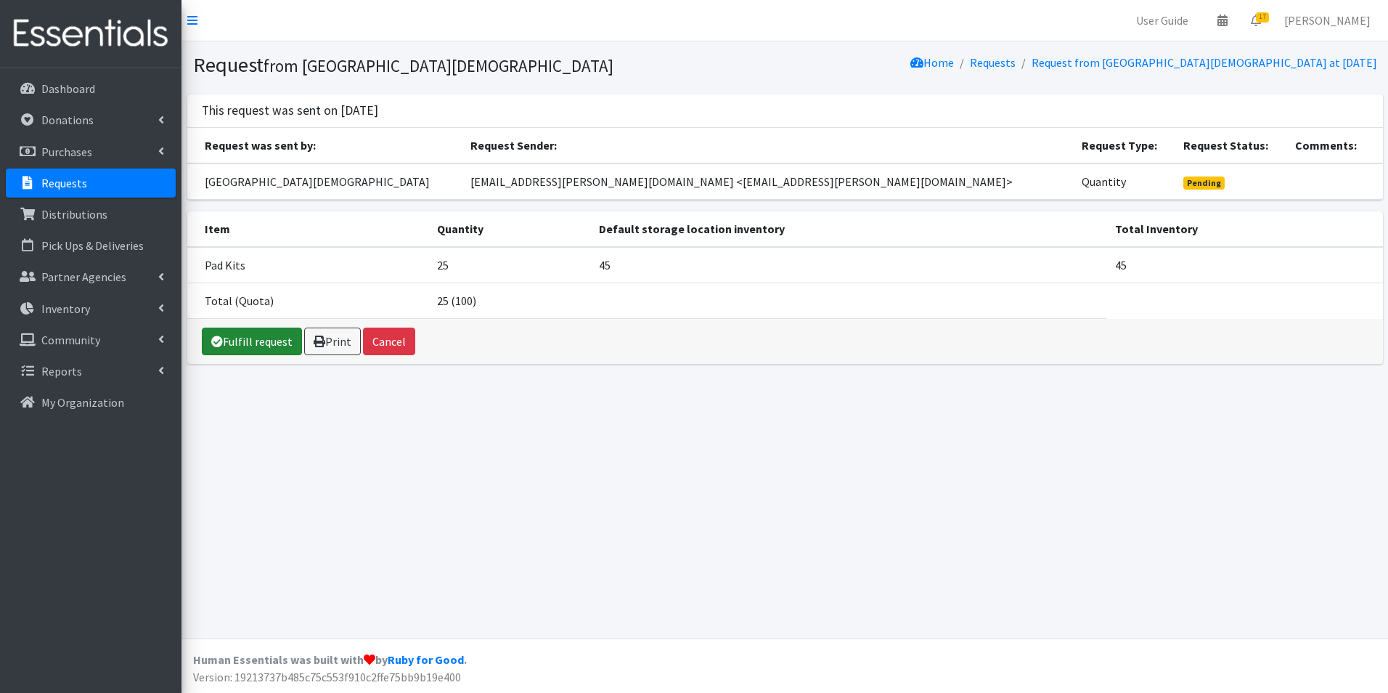
click at [267, 346] on link "Fulfill request" at bounding box center [252, 341] width 100 height 28
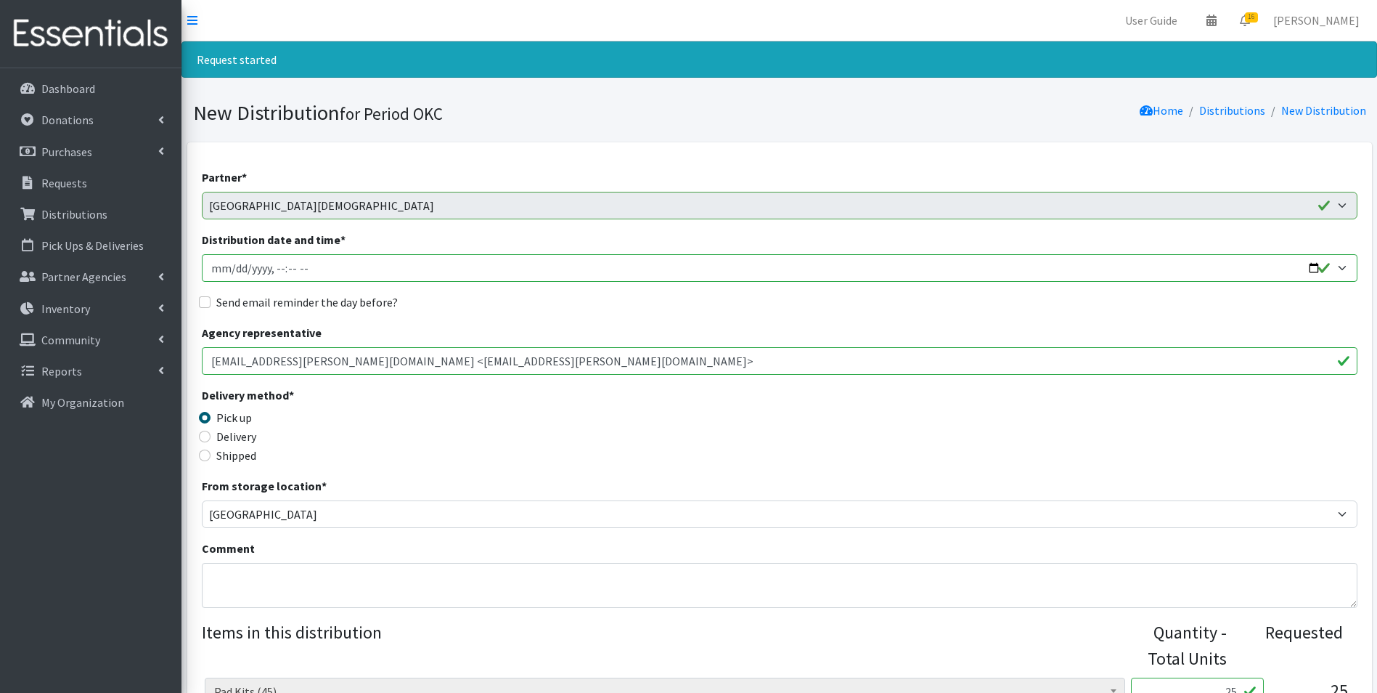
click at [216, 273] on input "Distribution date and time *" at bounding box center [780, 268] width 1156 height 28
type input "2025-11-13T23:59"
type input "2025-11-13T15:30"
click at [209, 301] on input "Send email reminder the day before?" at bounding box center [205, 302] width 12 height 12
checkbox input "true"
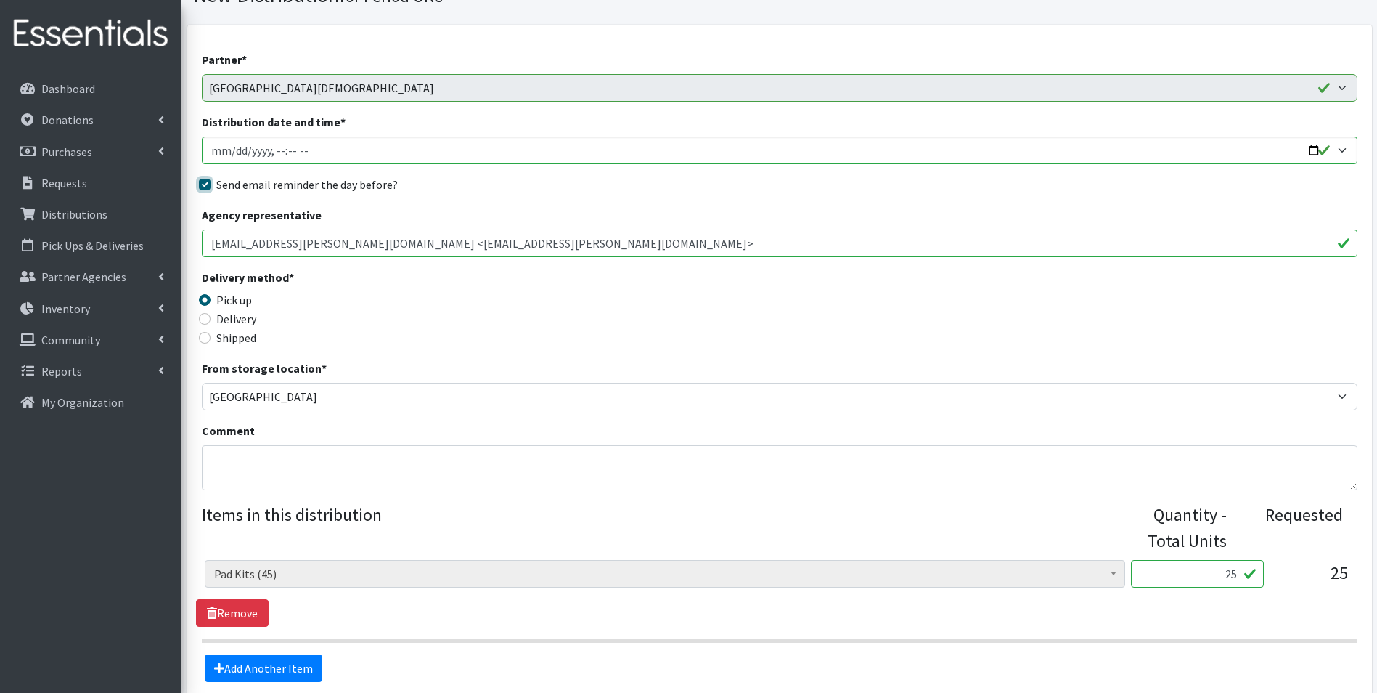
scroll to position [256, 0]
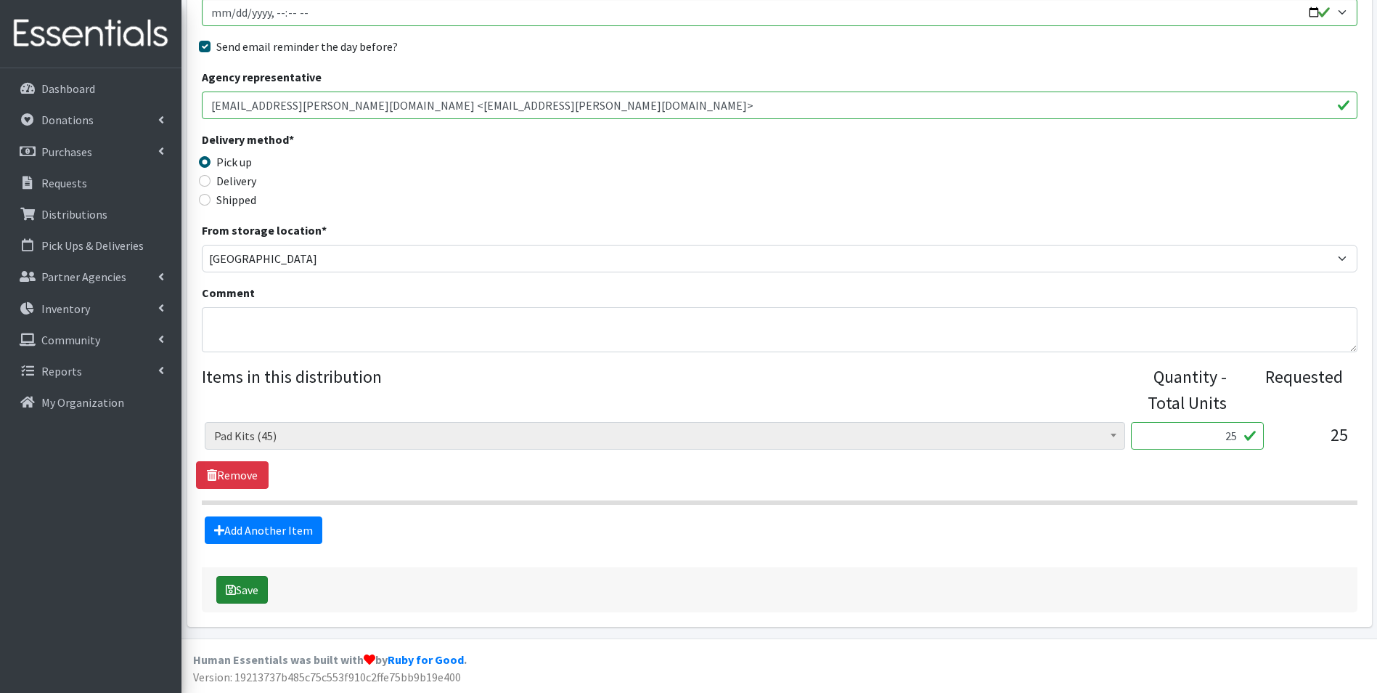
click at [232, 589] on icon "submit" at bounding box center [231, 590] width 10 height 12
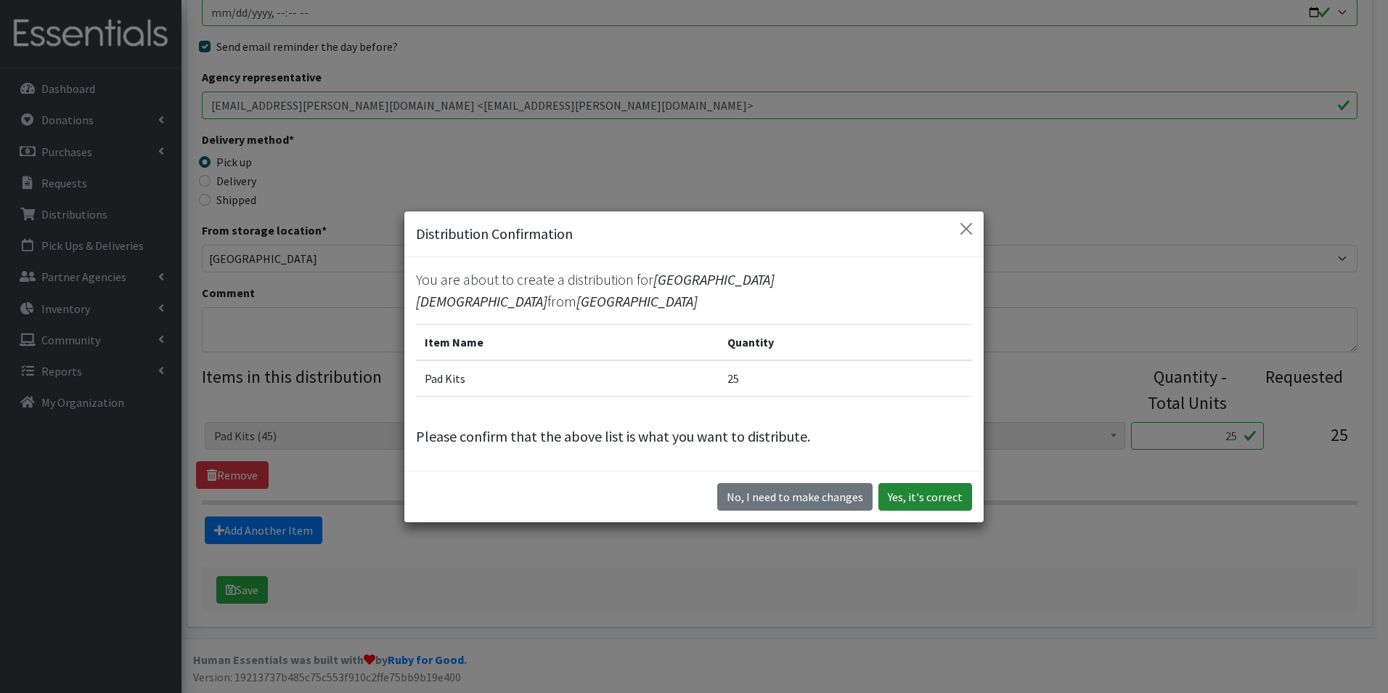
click at [900, 488] on button "Yes, it's correct" at bounding box center [925, 497] width 94 height 28
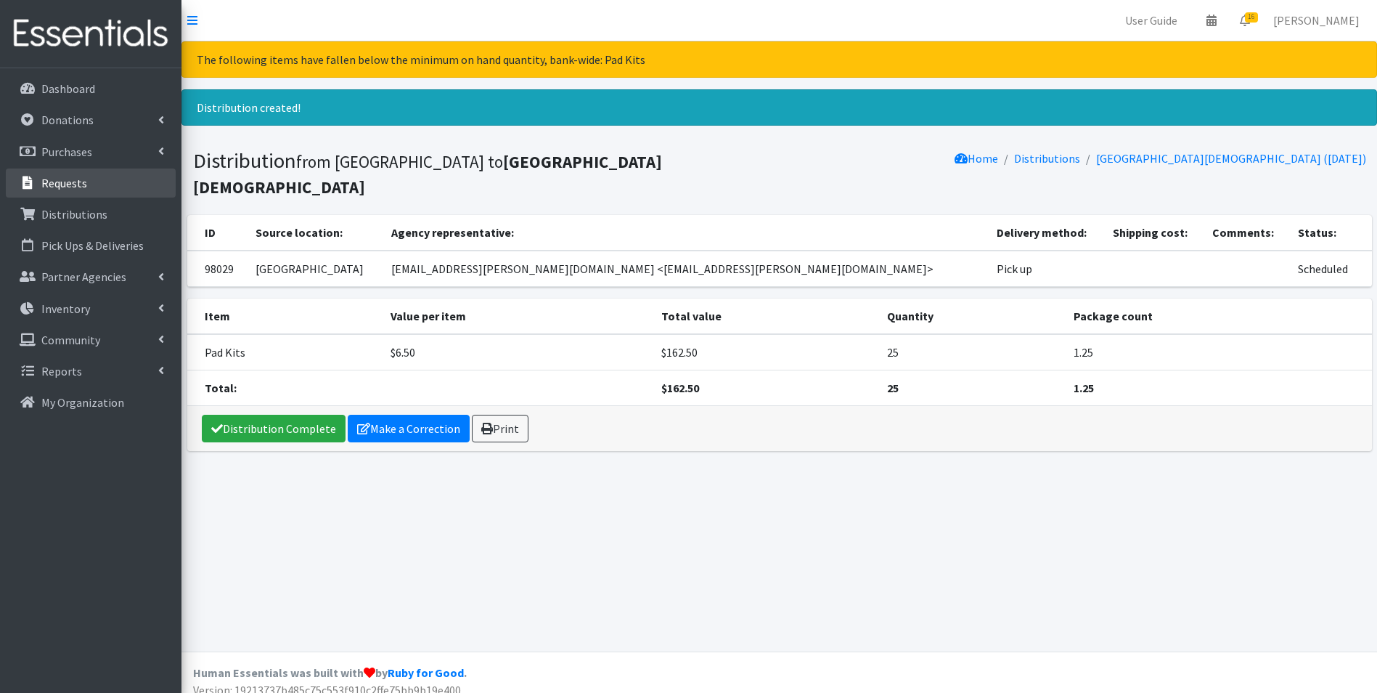
click at [76, 177] on p "Requests" at bounding box center [64, 183] width 46 height 15
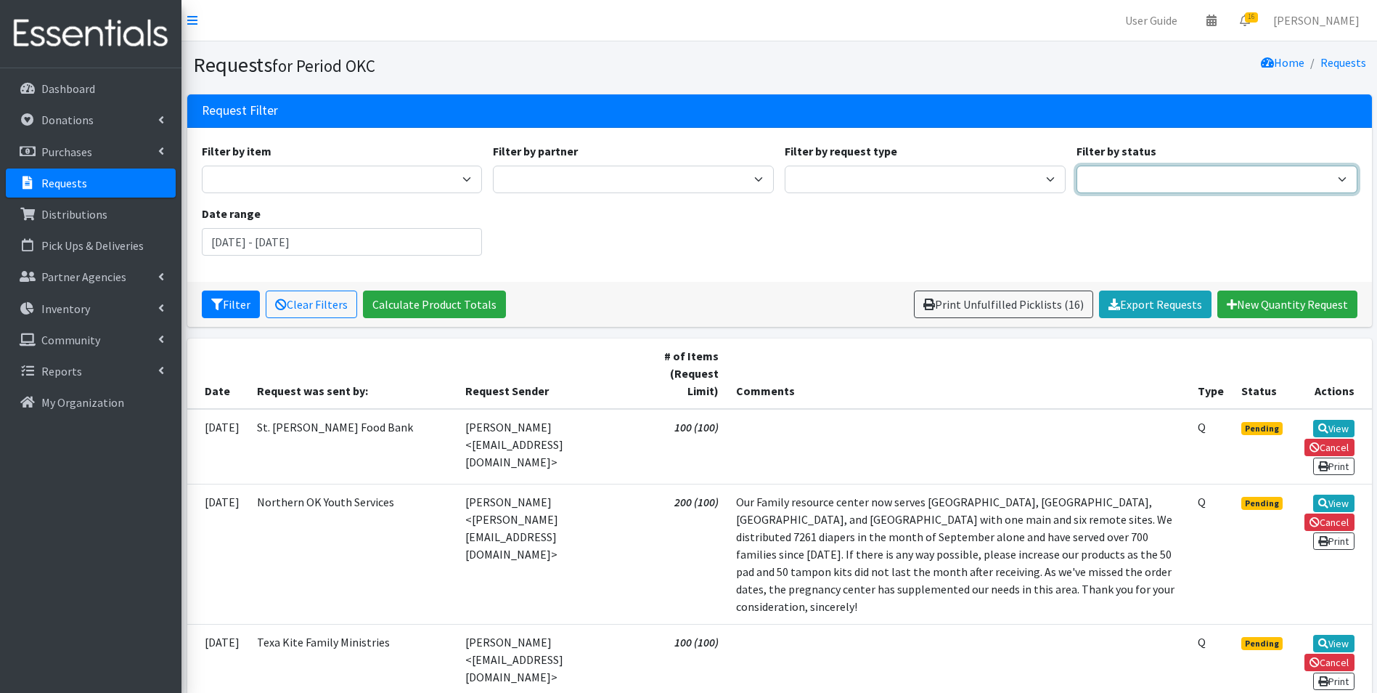
click at [1111, 184] on select "Pending Started Fulfilled Discarded" at bounding box center [1217, 180] width 281 height 28
select select "0"
click at [1077, 166] on select "Pending Started Fulfilled Discarded" at bounding box center [1217, 180] width 281 height 28
click at [228, 301] on button "Filter" at bounding box center [231, 304] width 58 height 28
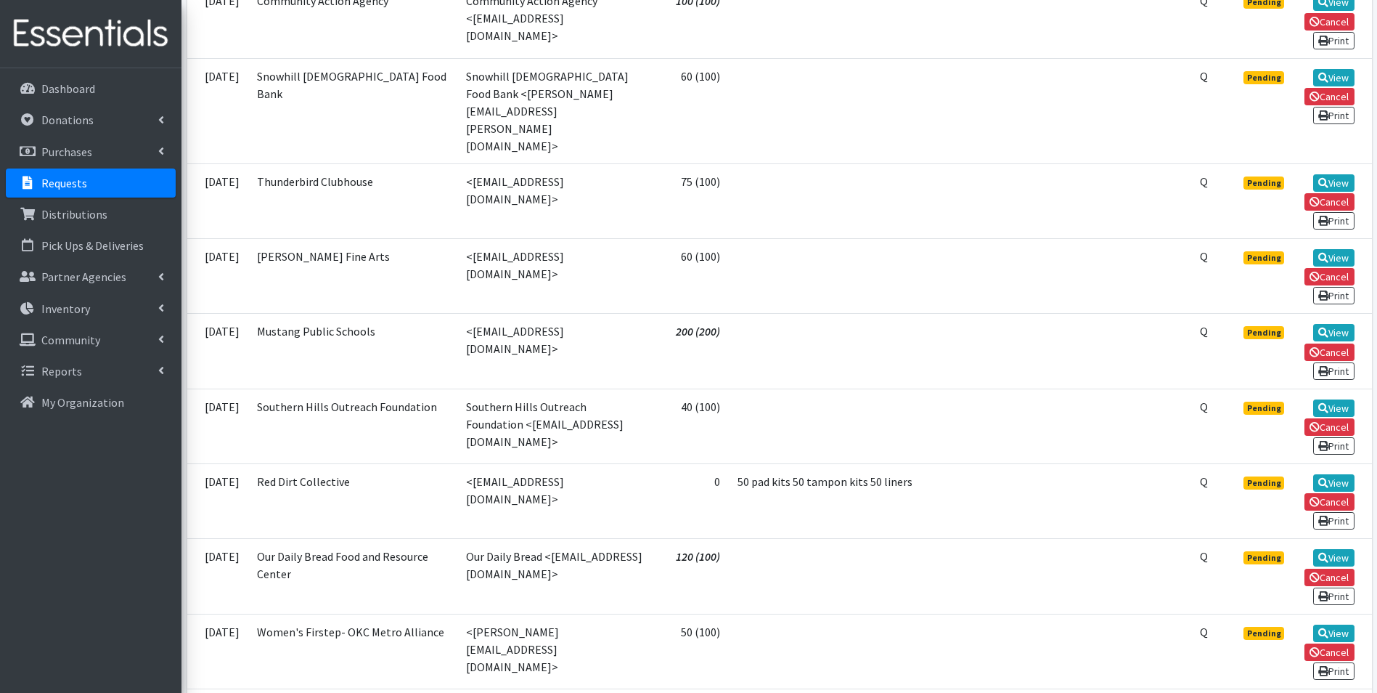
scroll to position [638, 0]
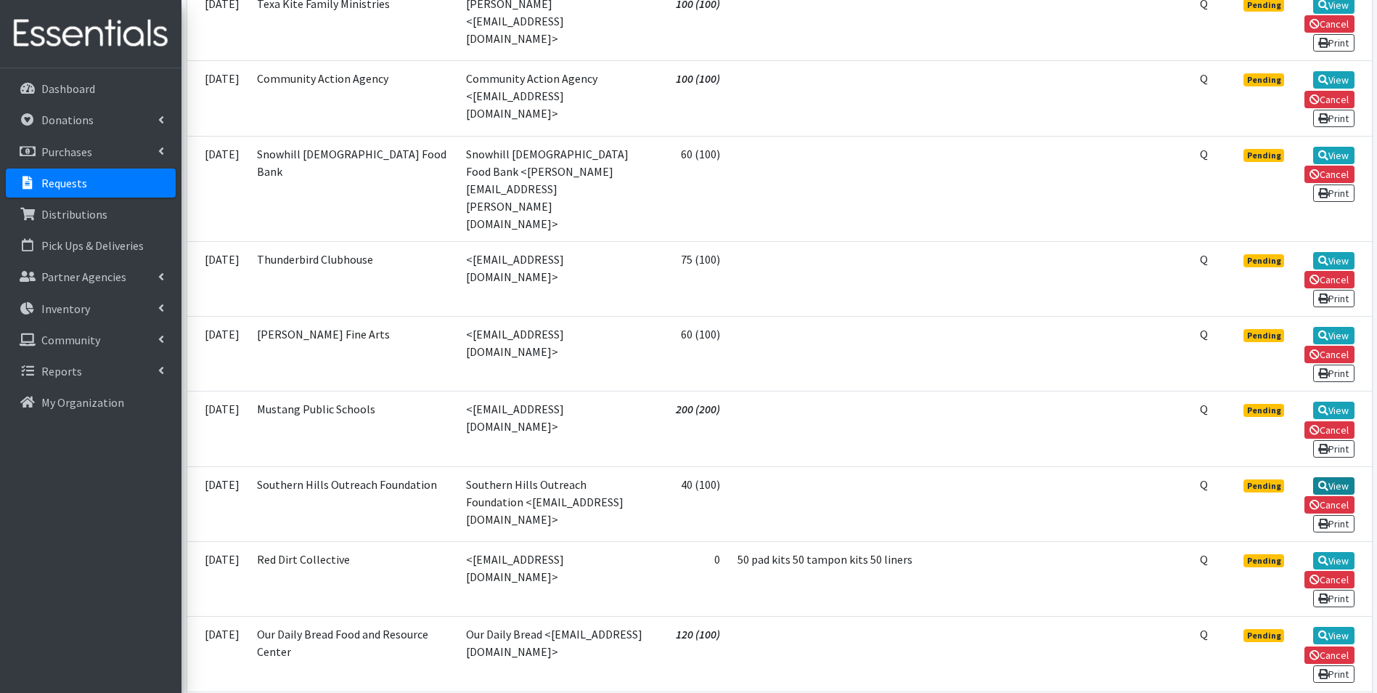
click at [1347, 477] on link "View" at bounding box center [1333, 485] width 41 height 17
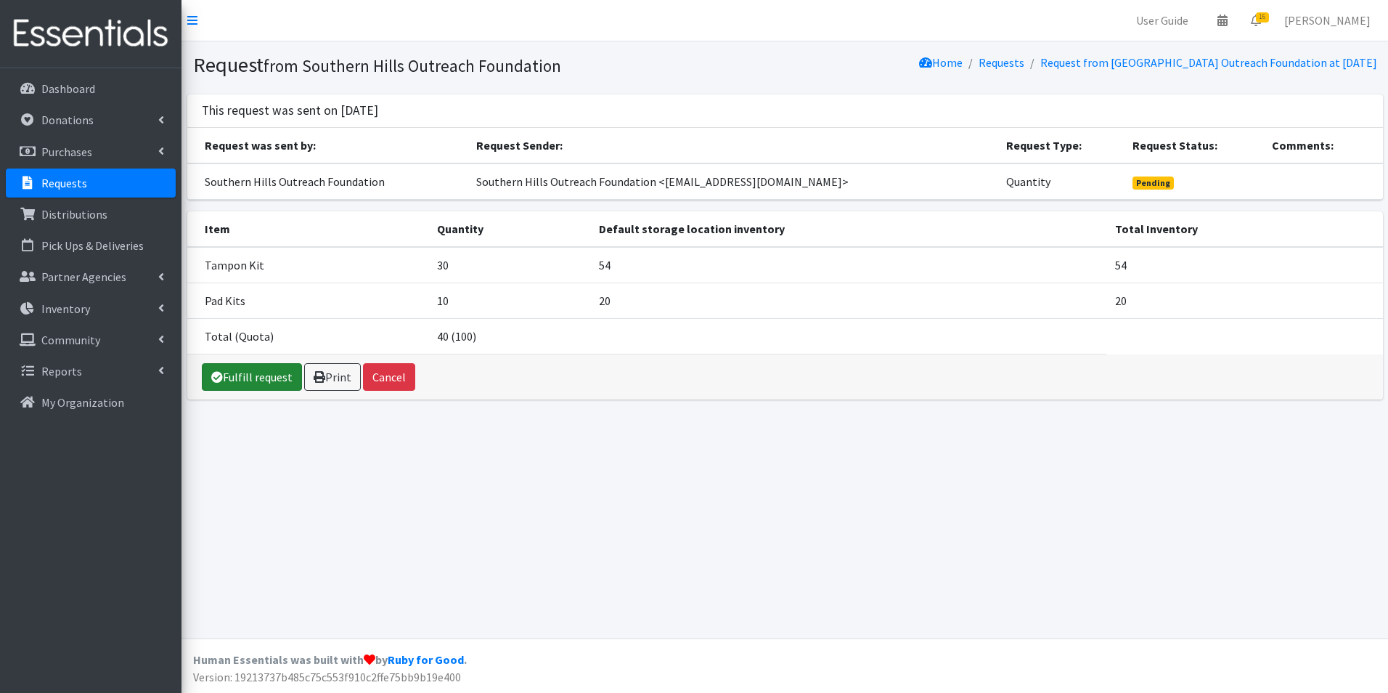
click at [253, 387] on link "Fulfill request" at bounding box center [252, 377] width 100 height 28
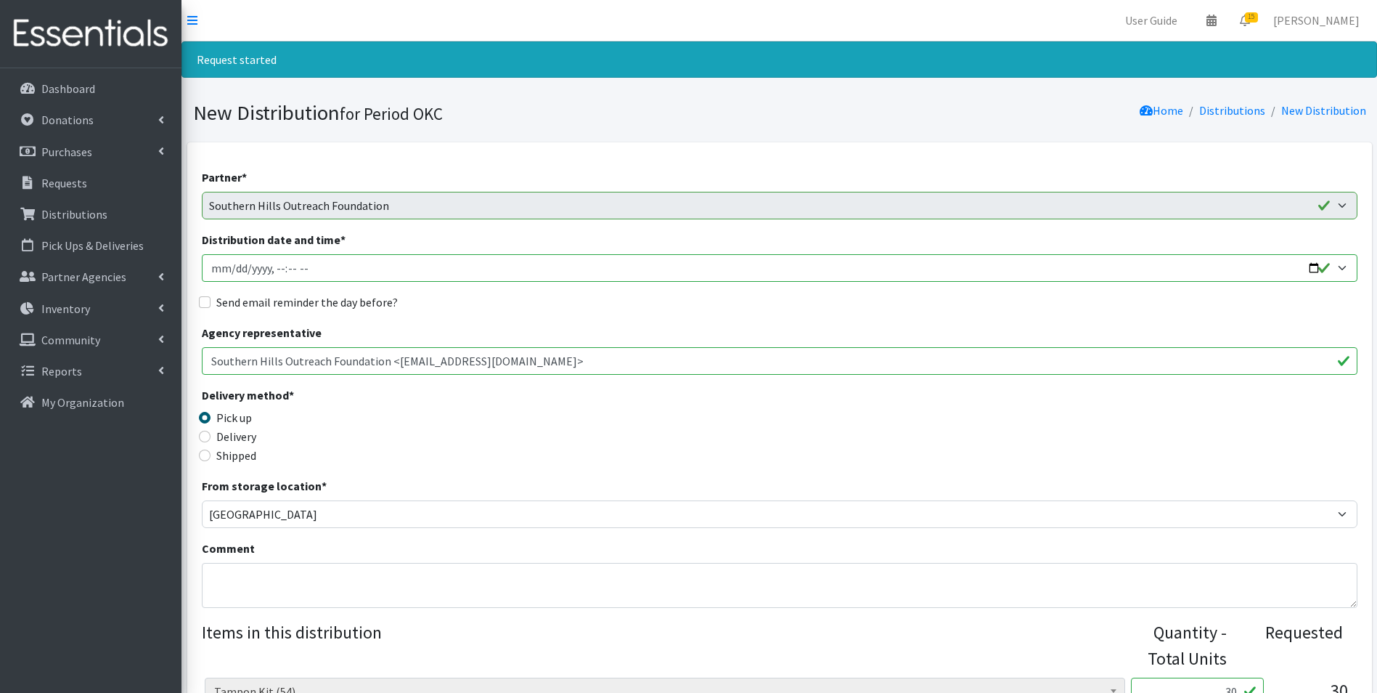
click at [220, 266] on input "Distribution date and time *" at bounding box center [780, 268] width 1156 height 28
type input "[DATE]T23:59"
type input "[DATE]T15:30"
click at [206, 303] on input "Send email reminder the day before?" at bounding box center [205, 302] width 12 height 12
checkbox input "true"
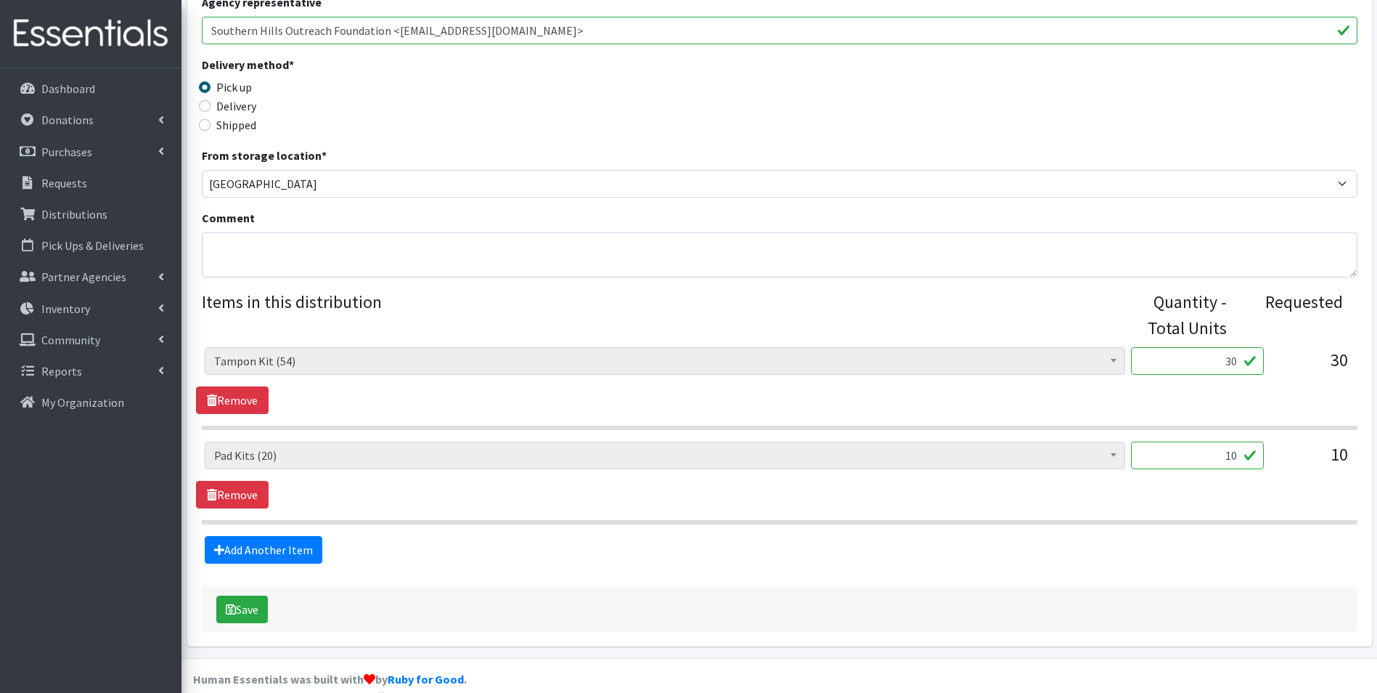
scroll to position [350, 0]
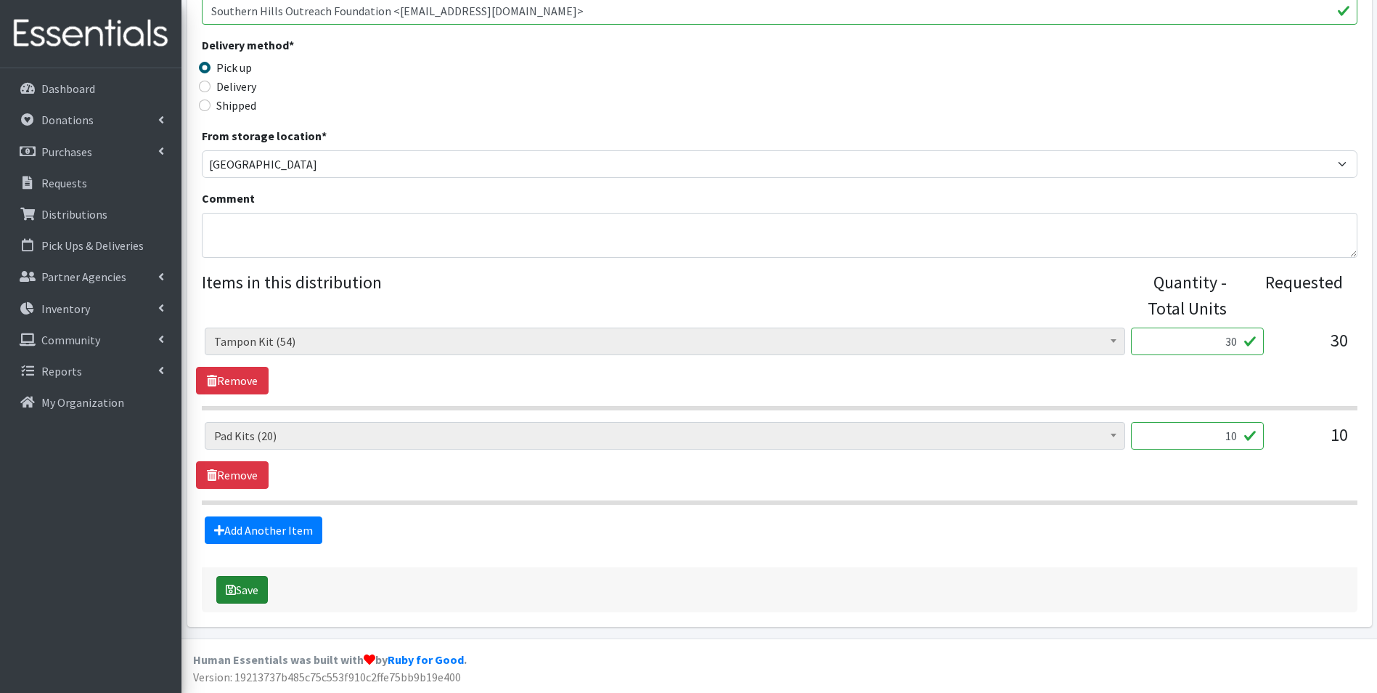
click at [250, 594] on button "Save" at bounding box center [242, 590] width 52 height 28
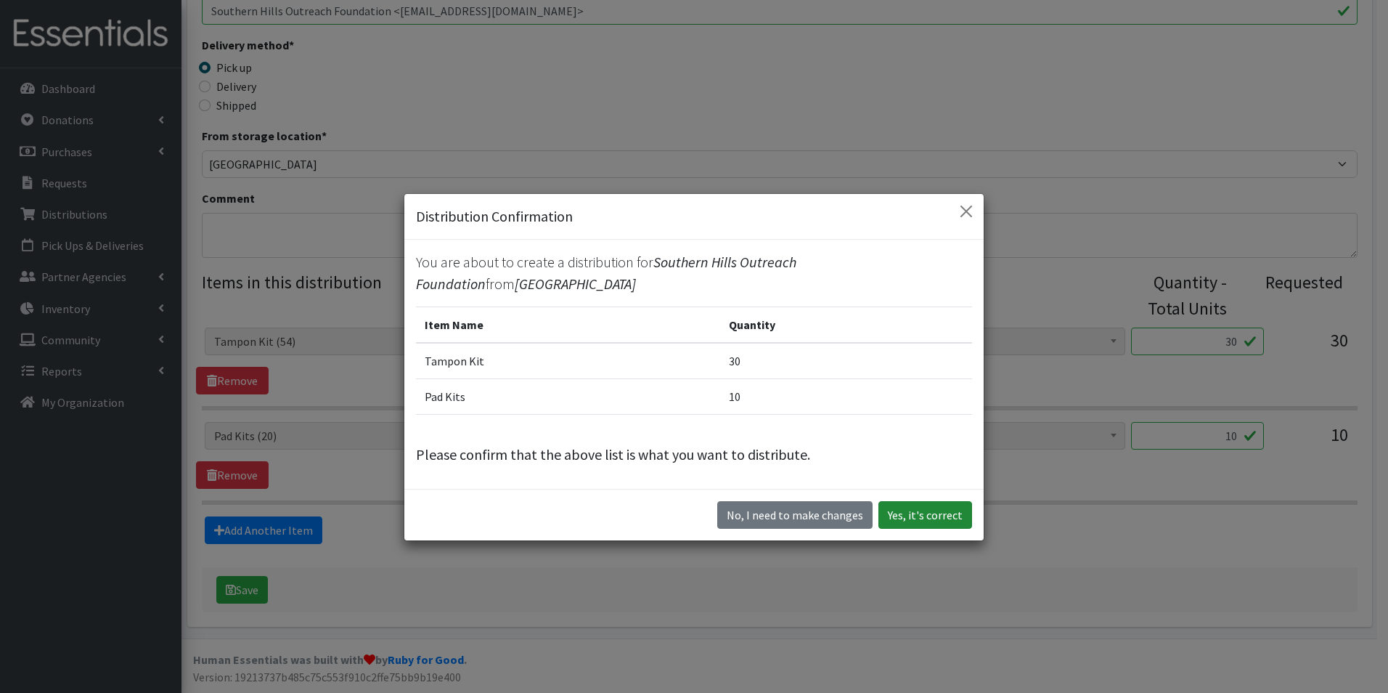
click at [895, 505] on button "Yes, it's correct" at bounding box center [925, 515] width 94 height 28
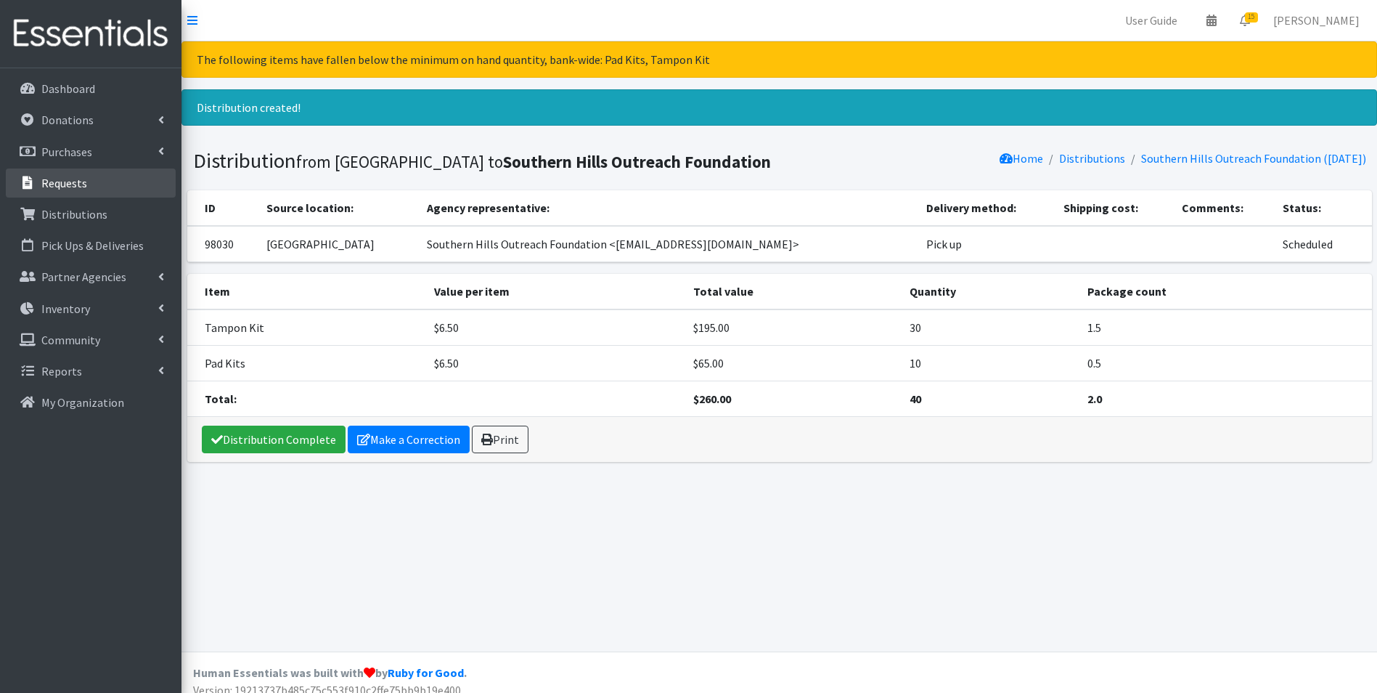
click at [93, 190] on link "Requests" at bounding box center [91, 182] width 170 height 29
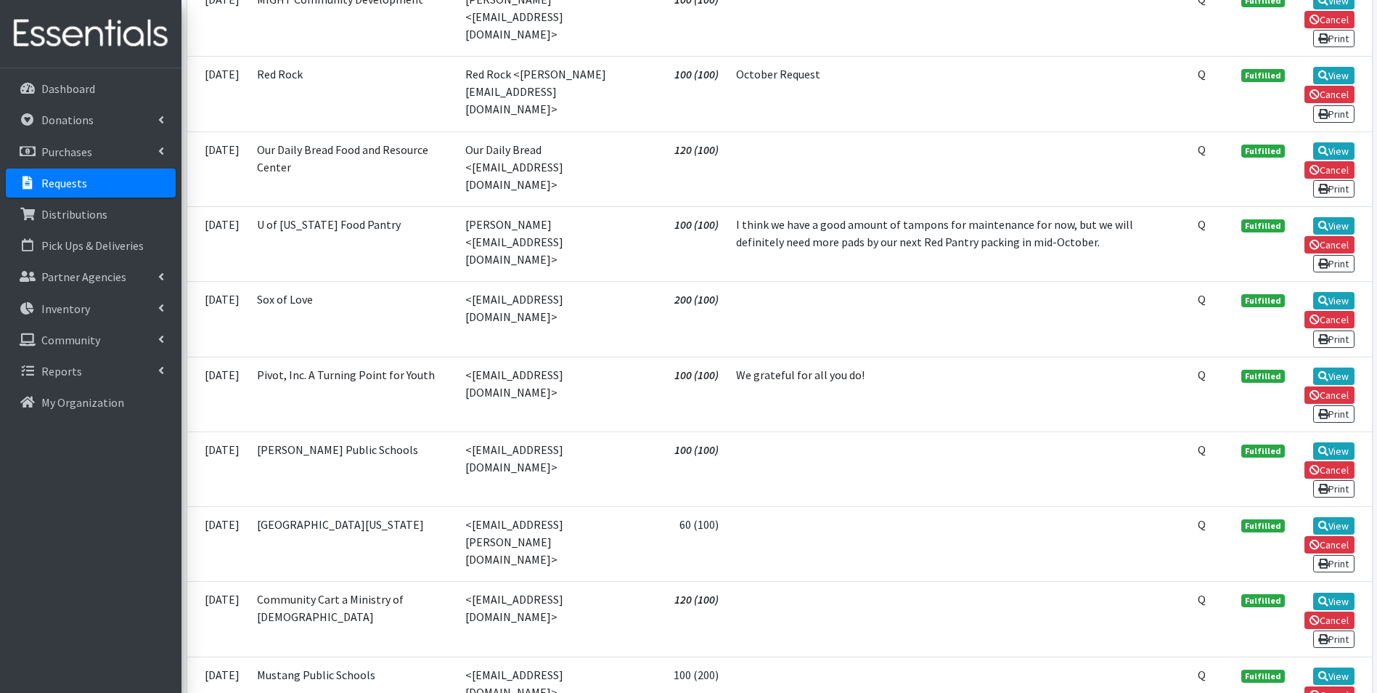
scroll to position [2759, 0]
